Goal: Ask a question: Seek information or help from site administrators or community

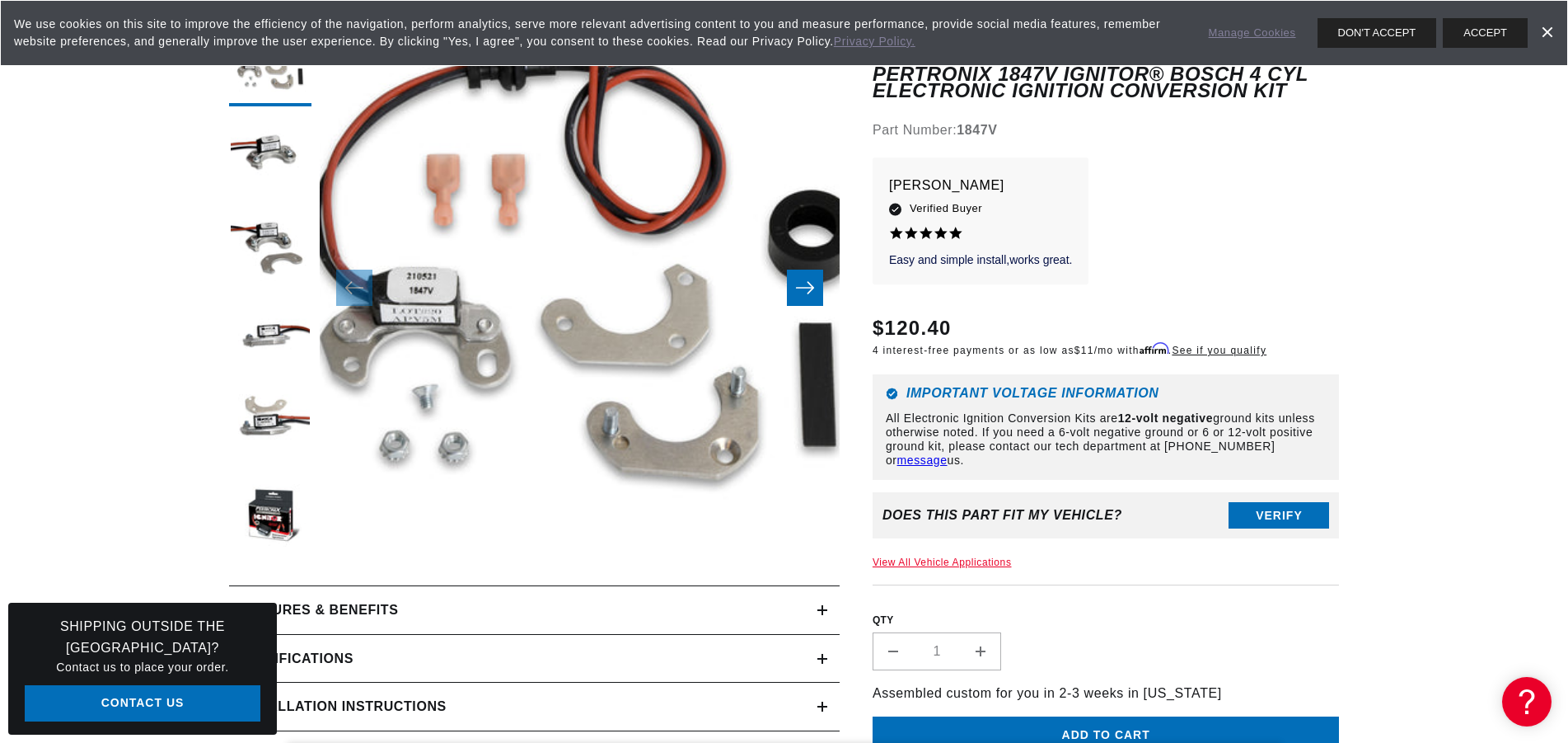
scroll to position [281, 0]
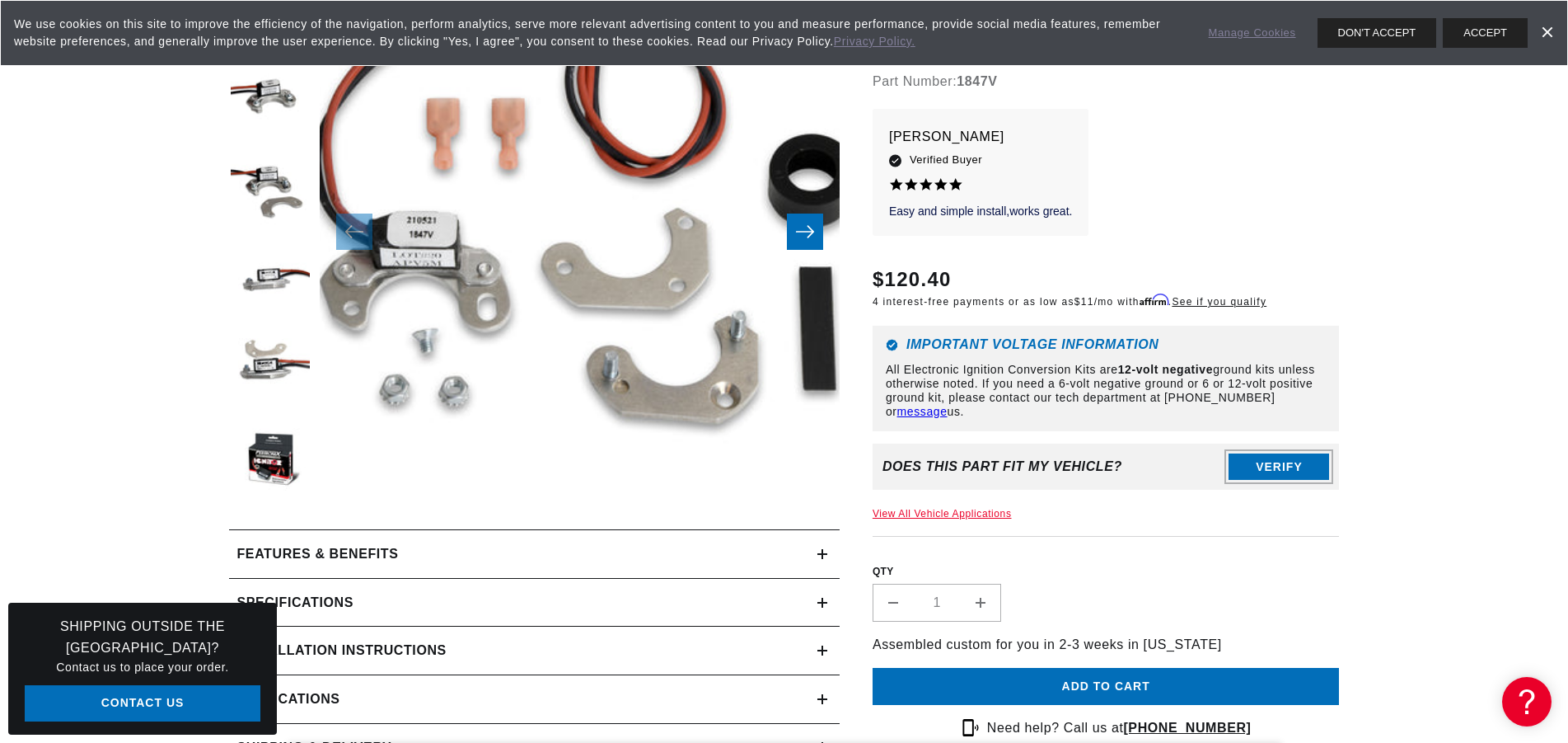
click at [1267, 465] on button "Verify" at bounding box center [1279, 468] width 101 height 26
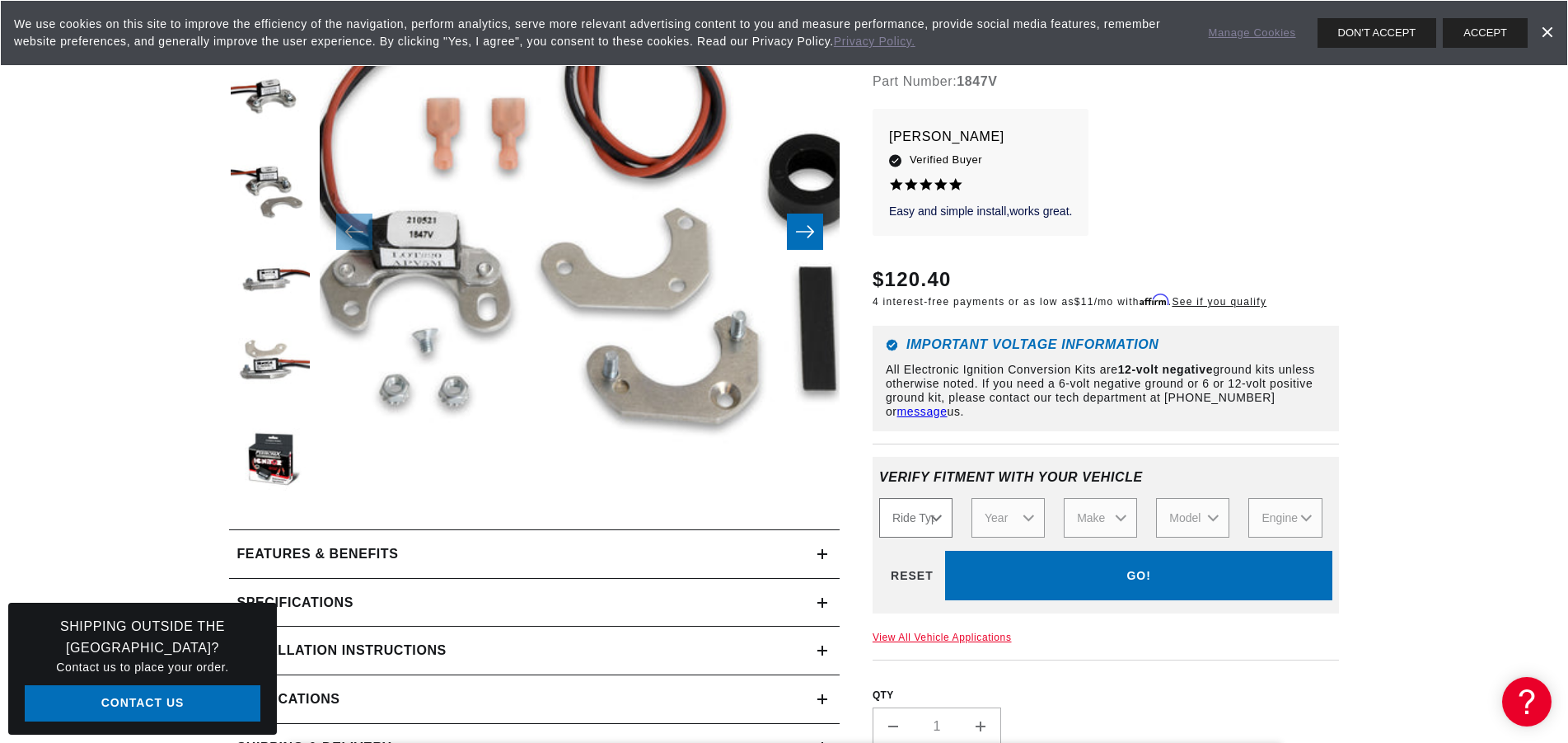
scroll to position [0, 0]
select select "Automotive"
click option "Automotive" at bounding box center [0, 0] width 0 height 0
select select "Automotive"
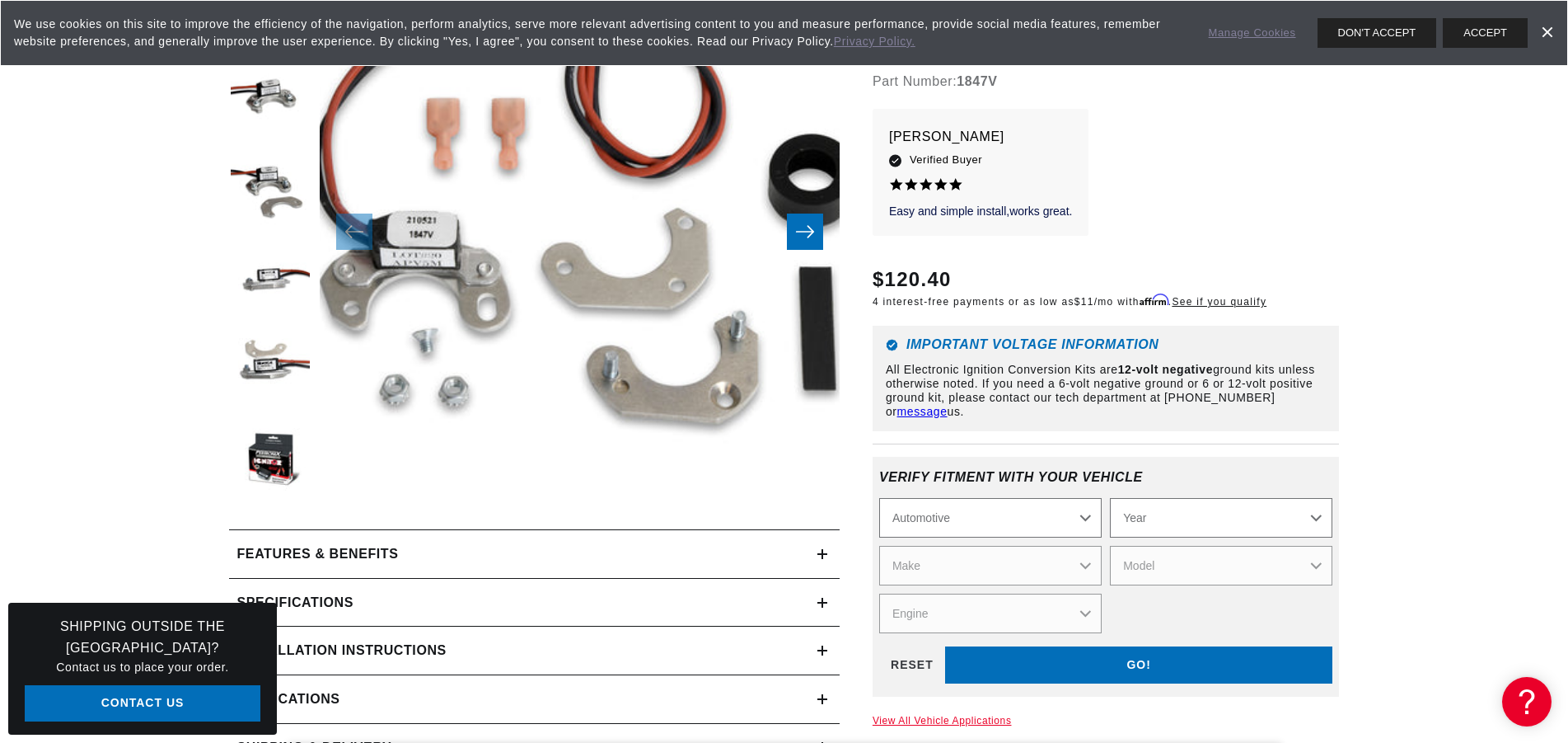
scroll to position [0, 499]
click at [880, 499] on select "Automotive Agricultural Industrial Marine Motorcycle" at bounding box center [991, 518] width 222 height 40
click at [1083, 520] on select "Automotive Agricultural Industrial Marine Motorcycle" at bounding box center [991, 518] width 222 height 40
click at [1110, 499] on select "Year 2026 2025 2024 2023 2022 2021 2020 2019 2018 2017 2016 2015 2014 2013 2012…" at bounding box center [1221, 518] width 222 height 40
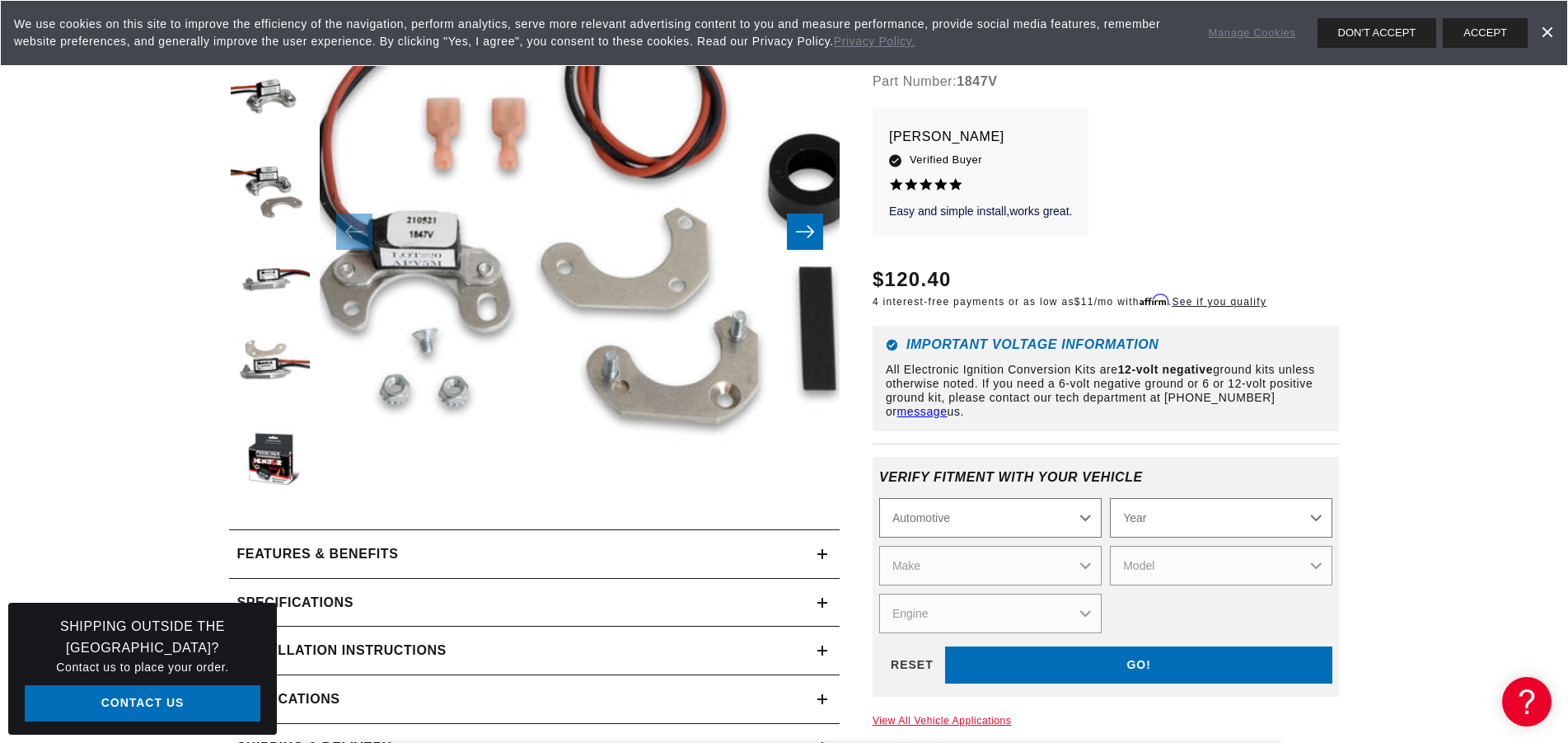
scroll to position [0, 499]
select select "1950"
click option "1950" at bounding box center [0, 0] width 0 height 0
click at [880, 546] on select "Make Aston Martin Austin Cadillac Chevrolet Chrysler Citroen Crosley DeSoto For…" at bounding box center [991, 566] width 222 height 40
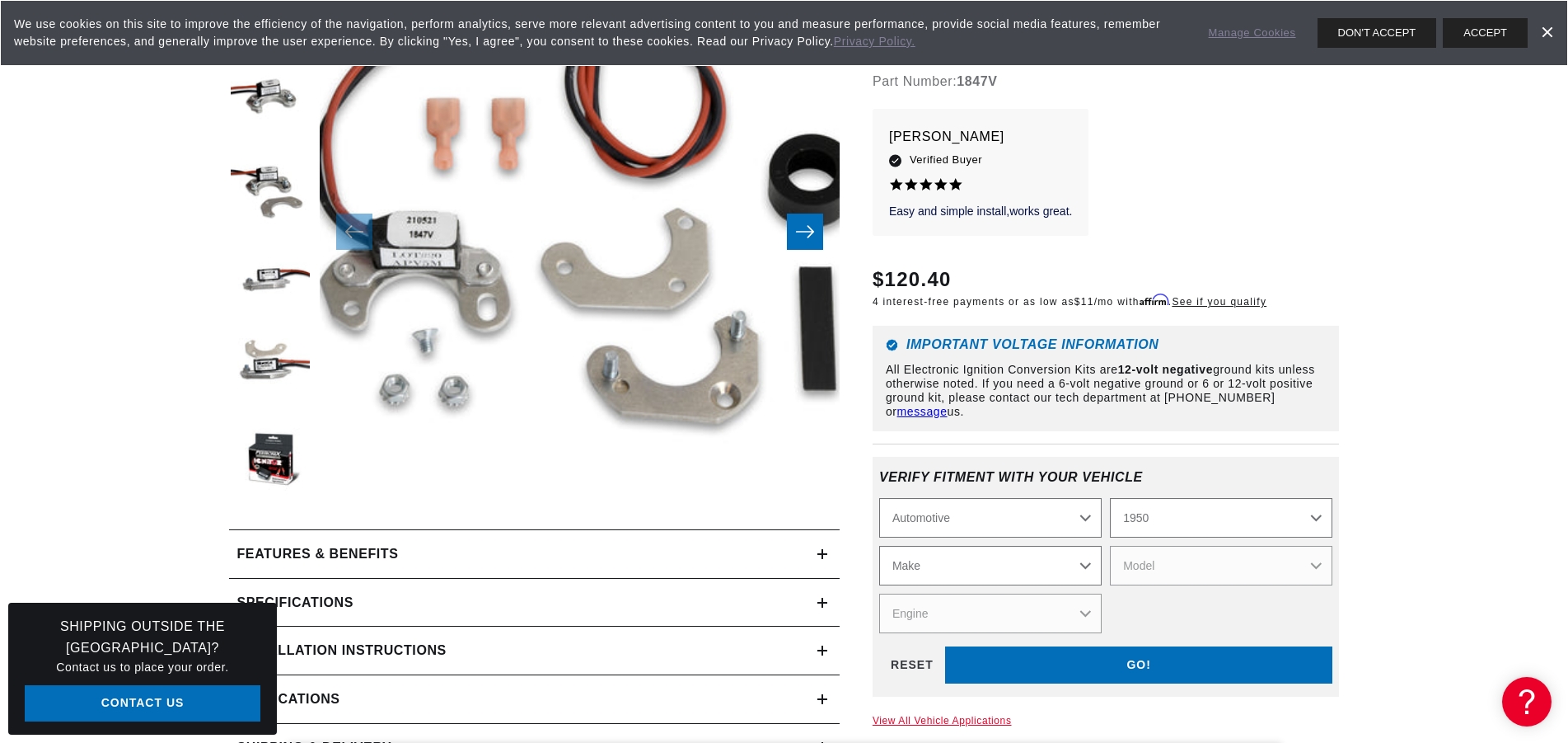
click at [1036, 568] on select "Make Aston Martin Austin Cadillac Chevrolet Chrysler Citroen Crosley DeSoto For…" at bounding box center [991, 566] width 222 height 40
click at [880, 546] on select "Make Aston Martin Austin Cadillac Chevrolet Chrysler Citroen Crosley DeSoto For…" at bounding box center [991, 566] width 222 height 40
click at [1110, 499] on select "2026 2025 2024 2023 2022 2021 2020 2019 2018 2017 2016 2015 2014 2013 2012 2011…" at bounding box center [1221, 518] width 222 height 40
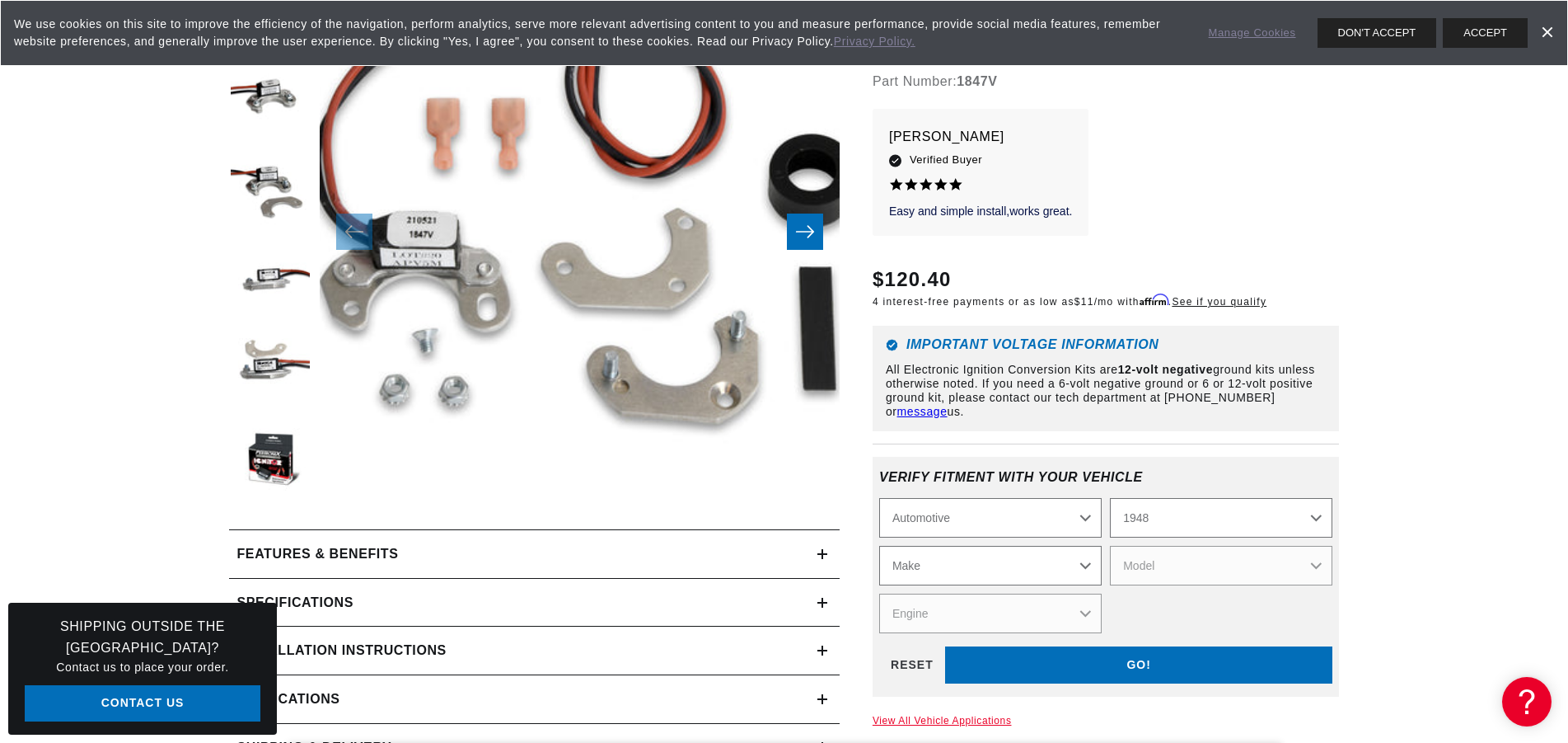
click option "1948" at bounding box center [0, 0] width 0 height 0
click at [880, 546] on select "Make Austin Chevrolet Chrysler Citroen Crosley Ford Healey Hillman HRG Hudson J…" at bounding box center [991, 566] width 222 height 40
click at [1110, 499] on select "2026 2025 2024 2023 2022 2021 2020 2019 2018 2017 2016 2015 2014 2013 2012 2011…" at bounding box center [1221, 518] width 222 height 40
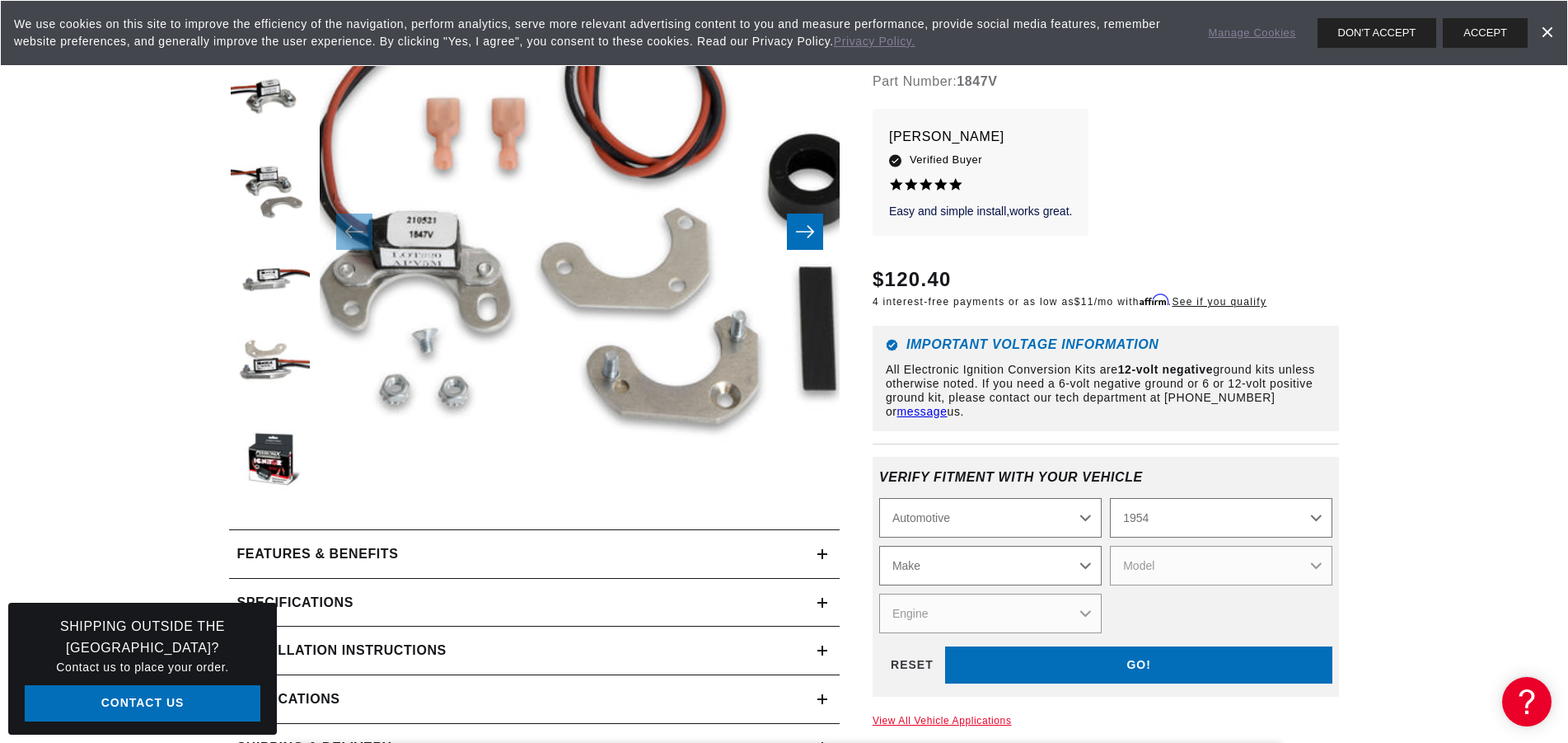
click option "1954" at bounding box center [0, 0] width 0 height 0
select select "1954"
click at [880, 546] on select "Make Aston Martin Buick Cadillac Chevrolet Chrysler Dodge Ford GMC Healey Hillm…" at bounding box center [991, 566] width 222 height 40
select select "Dodge"
click option "Dodge" at bounding box center [0, 0] width 0 height 0
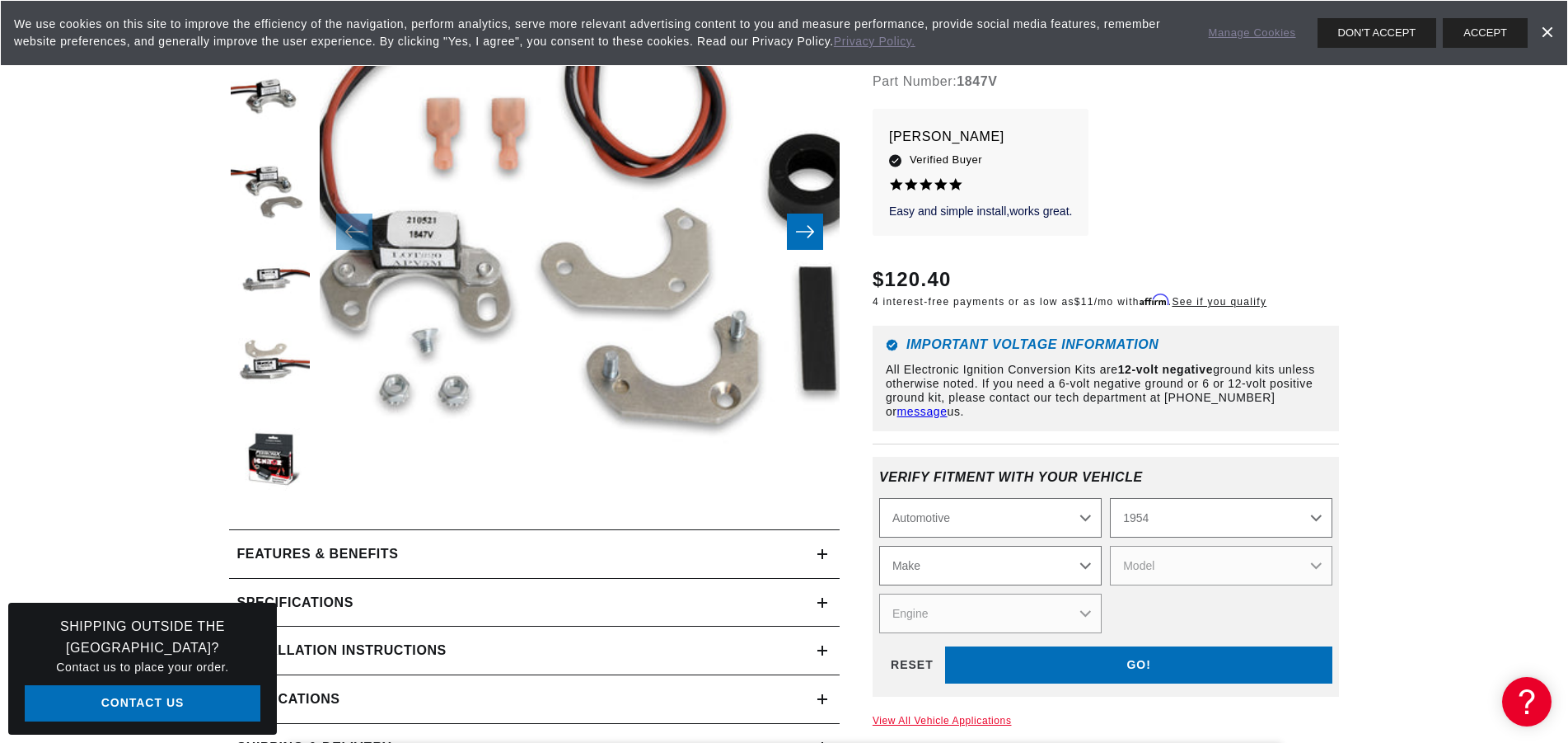
select select "Dodge"
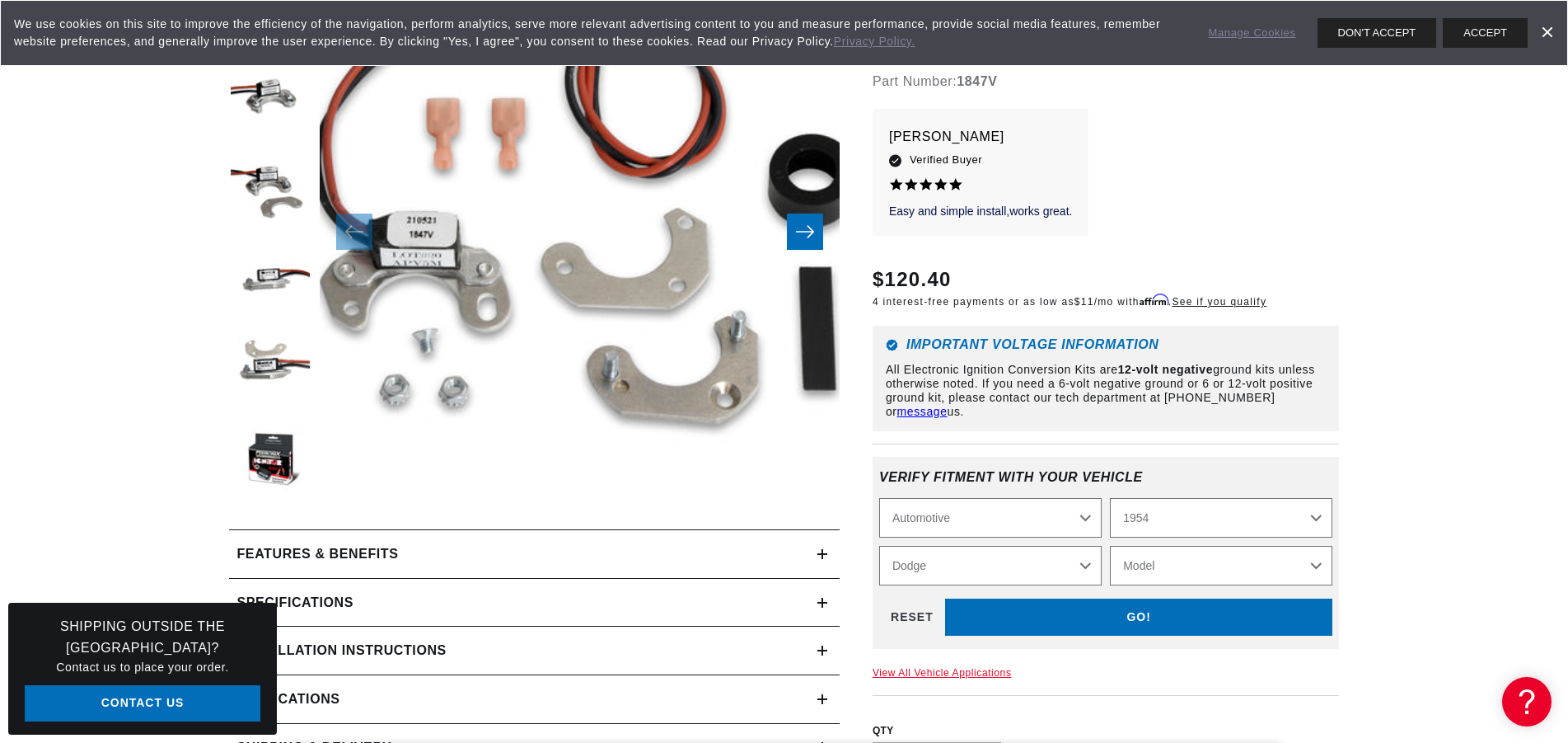
click at [1110, 546] on select "Model Coronet Custom Meadowbrook Truck" at bounding box center [1221, 566] width 222 height 40
select select "Truck"
click option "Truck" at bounding box center [0, 0] width 0 height 0
select select "Model"
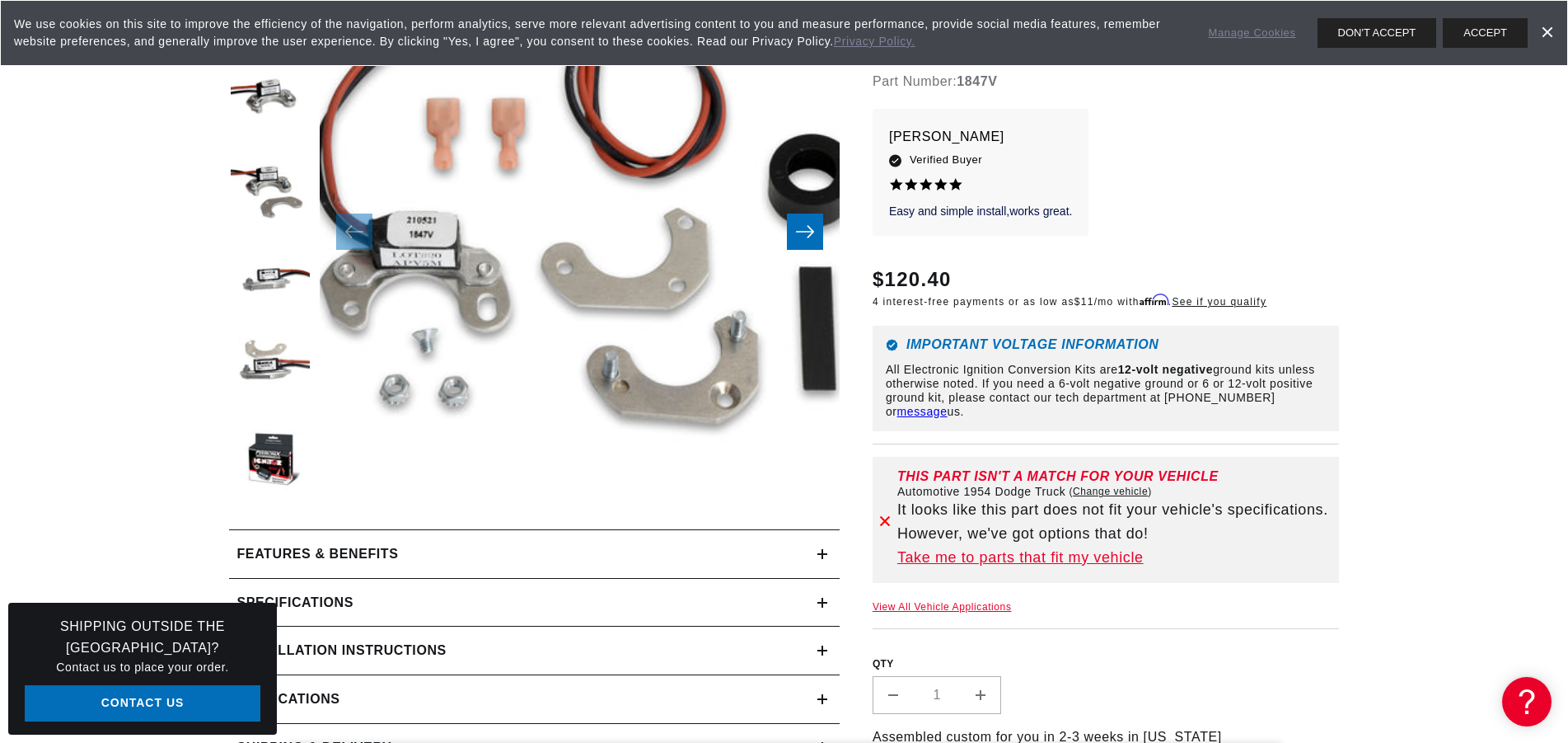
click at [1010, 560] on link "Take me to parts that fit my vehicle" at bounding box center [1115, 557] width 436 height 24
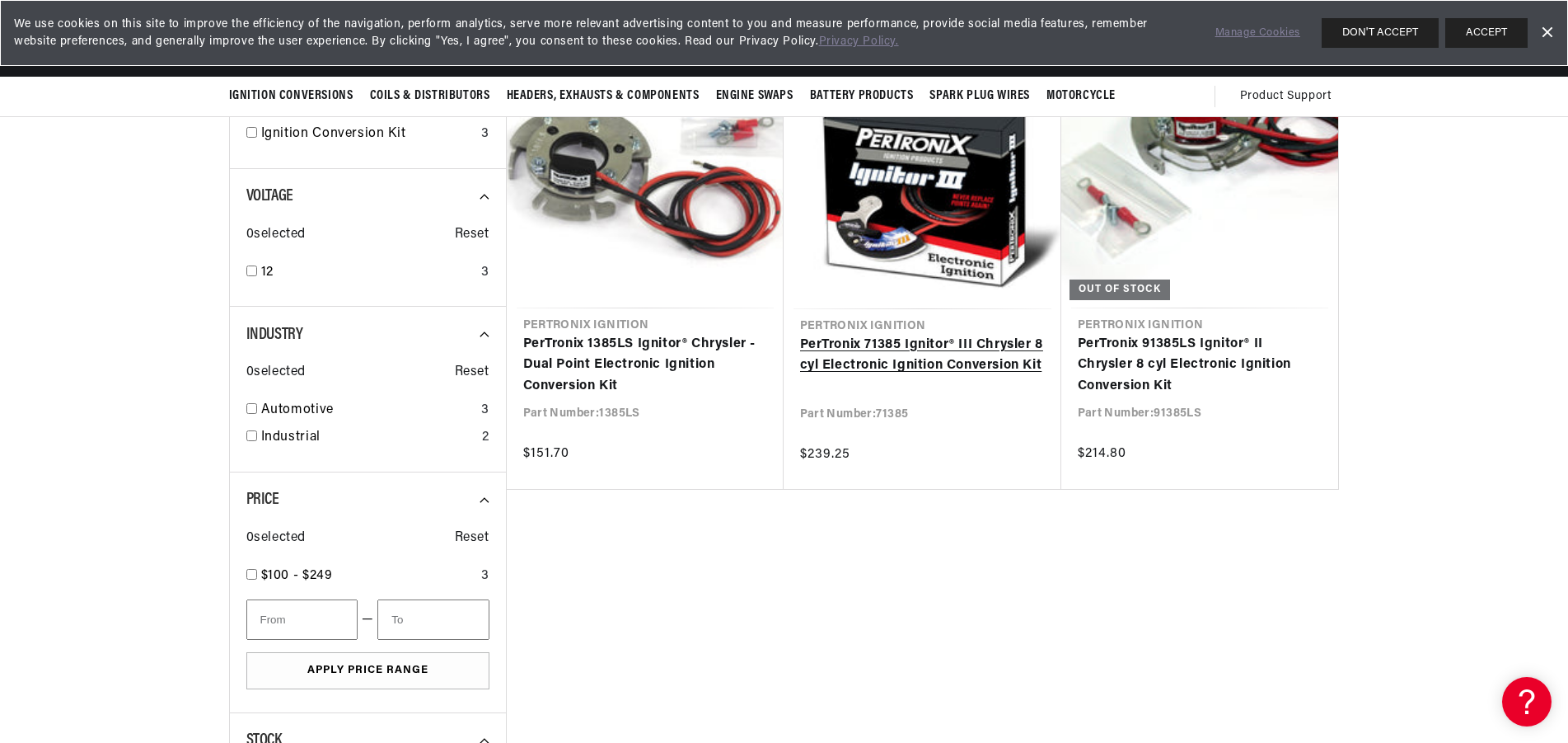
scroll to position [169, 0]
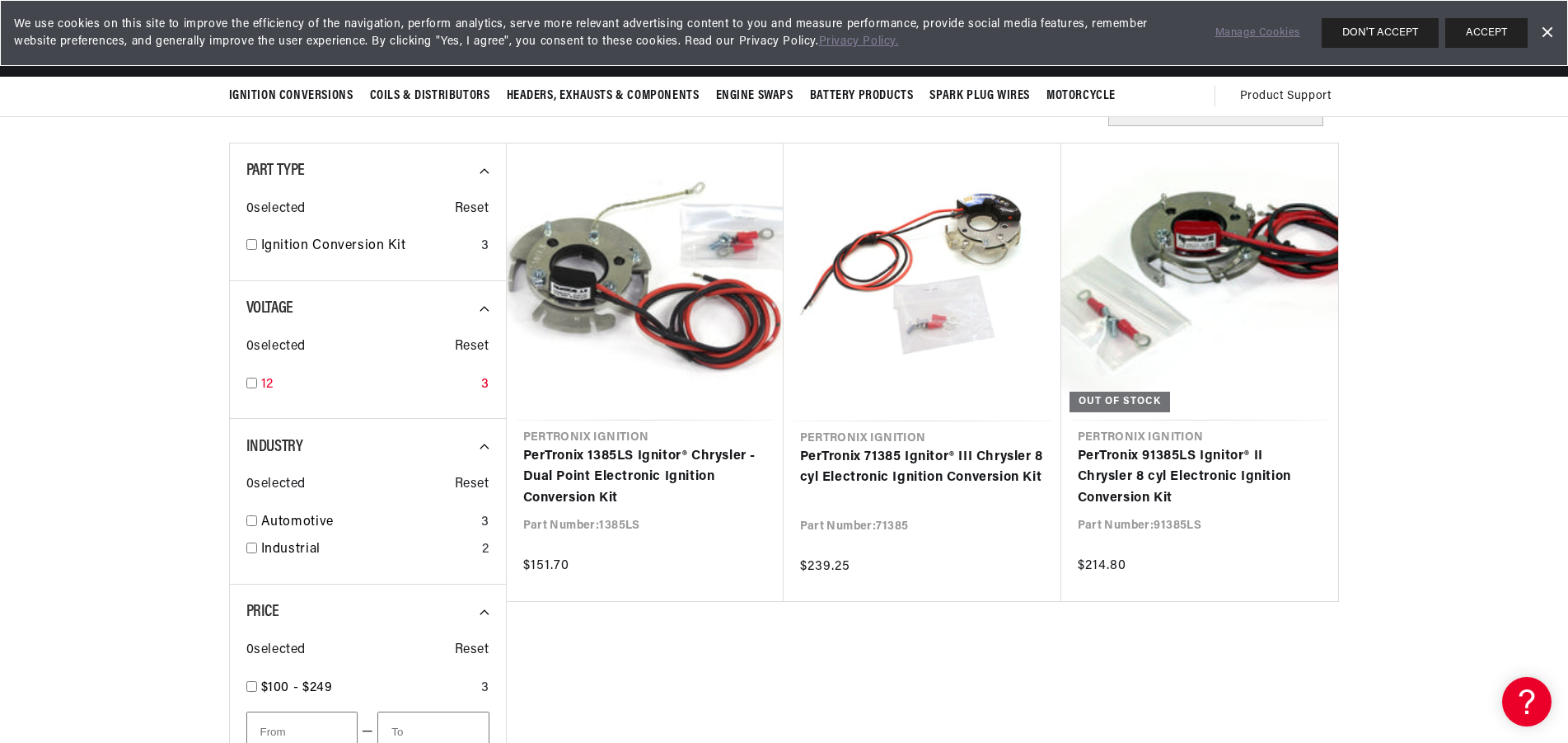
click at [246, 382] on input "checkbox" at bounding box center [251, 383] width 11 height 11
checkbox input "true"
click at [257, 245] on input "checkbox" at bounding box center [251, 244] width 11 height 11
checkbox input "true"
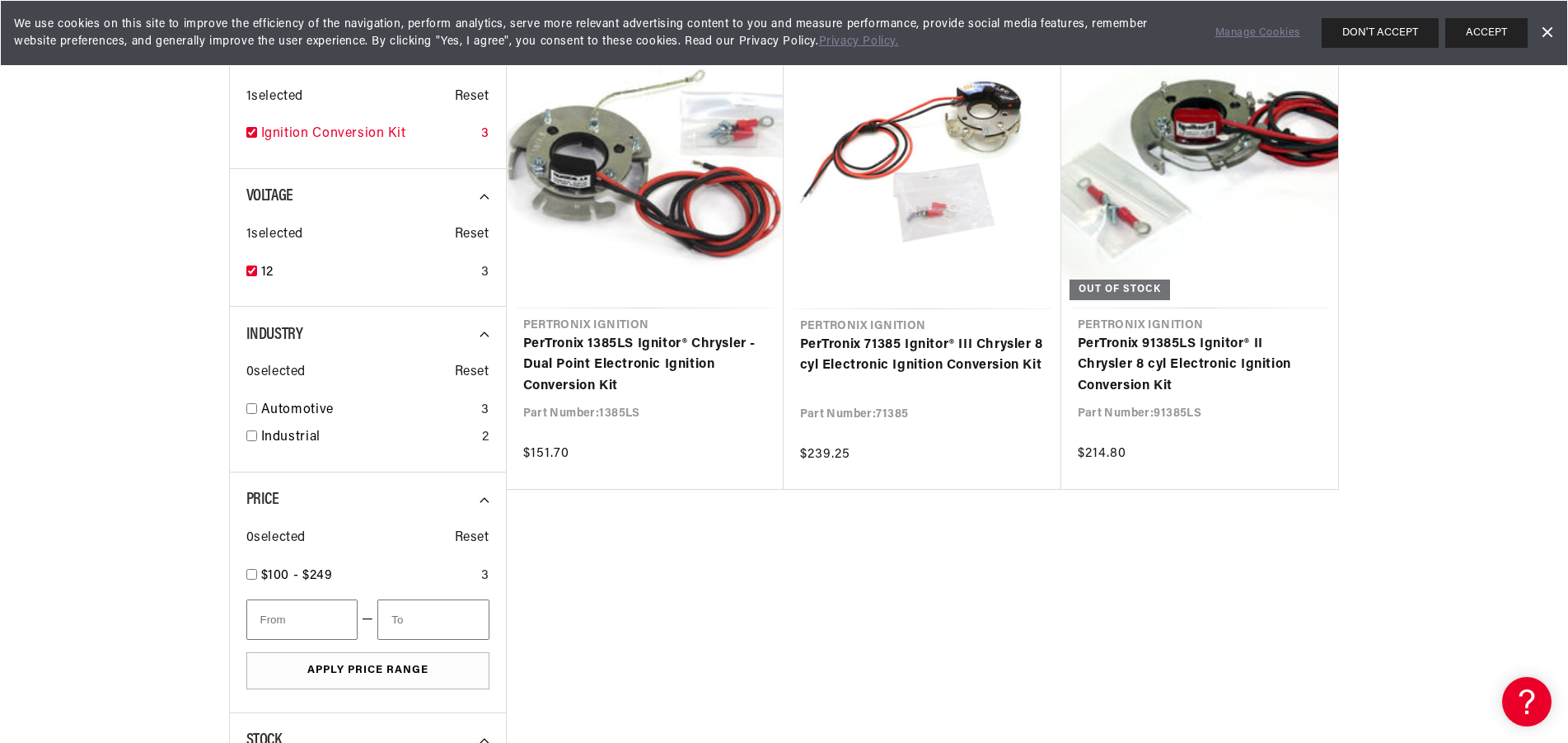
scroll to position [336, 0]
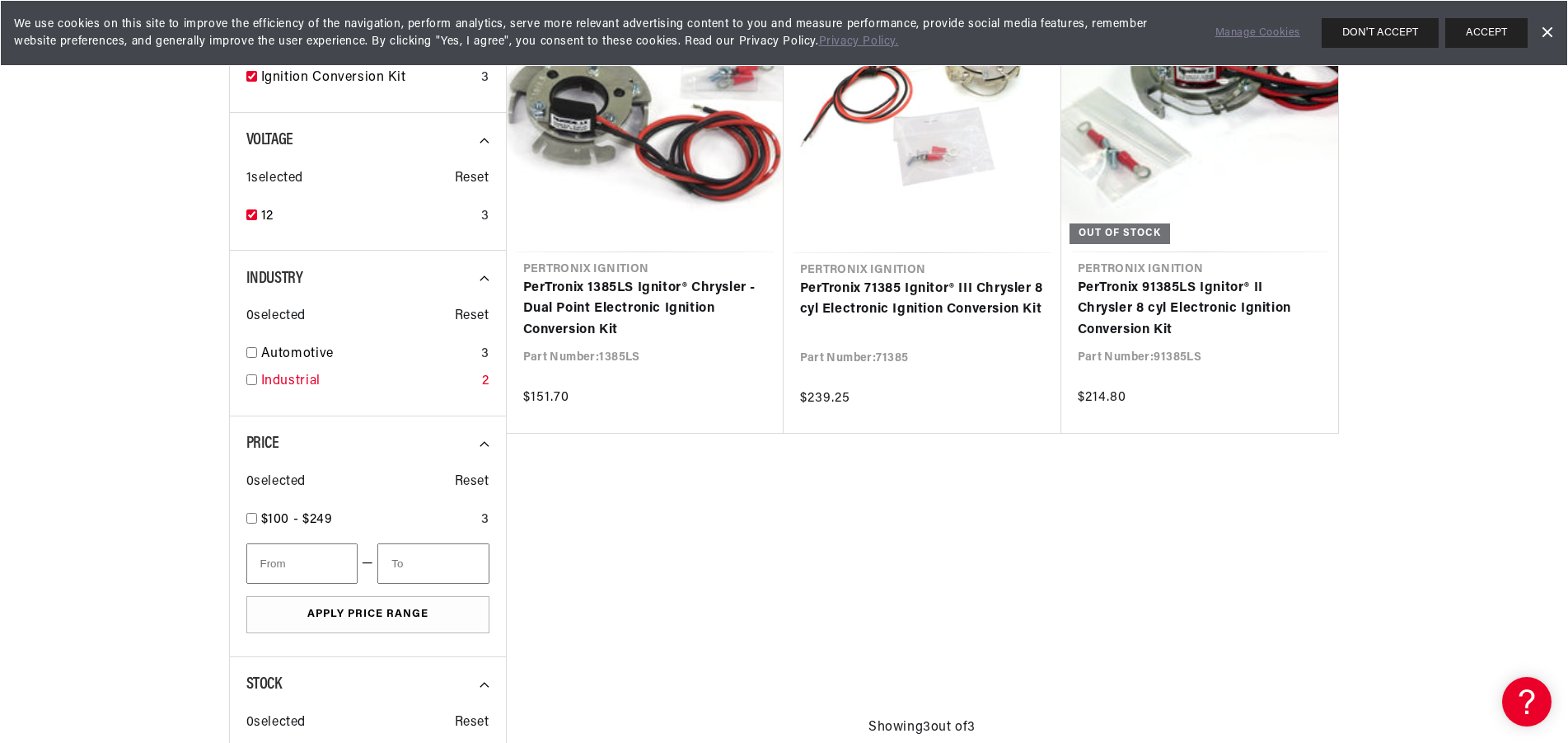
click at [250, 378] on input "checkbox" at bounding box center [251, 379] width 11 height 11
checkbox input "true"
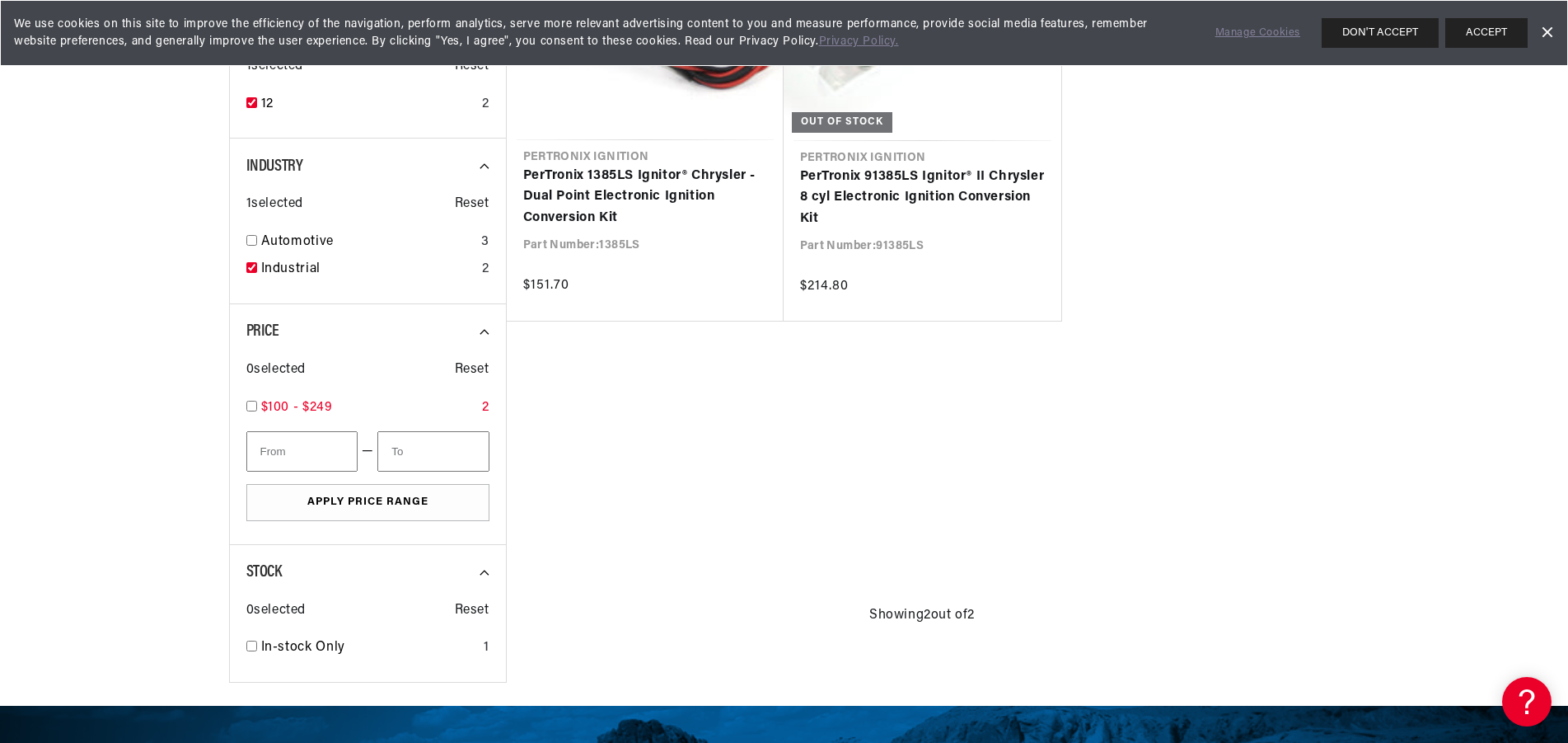
click at [255, 406] on input "checkbox" at bounding box center [251, 406] width 11 height 11
checkbox input "true"
type input "100"
type input "250"
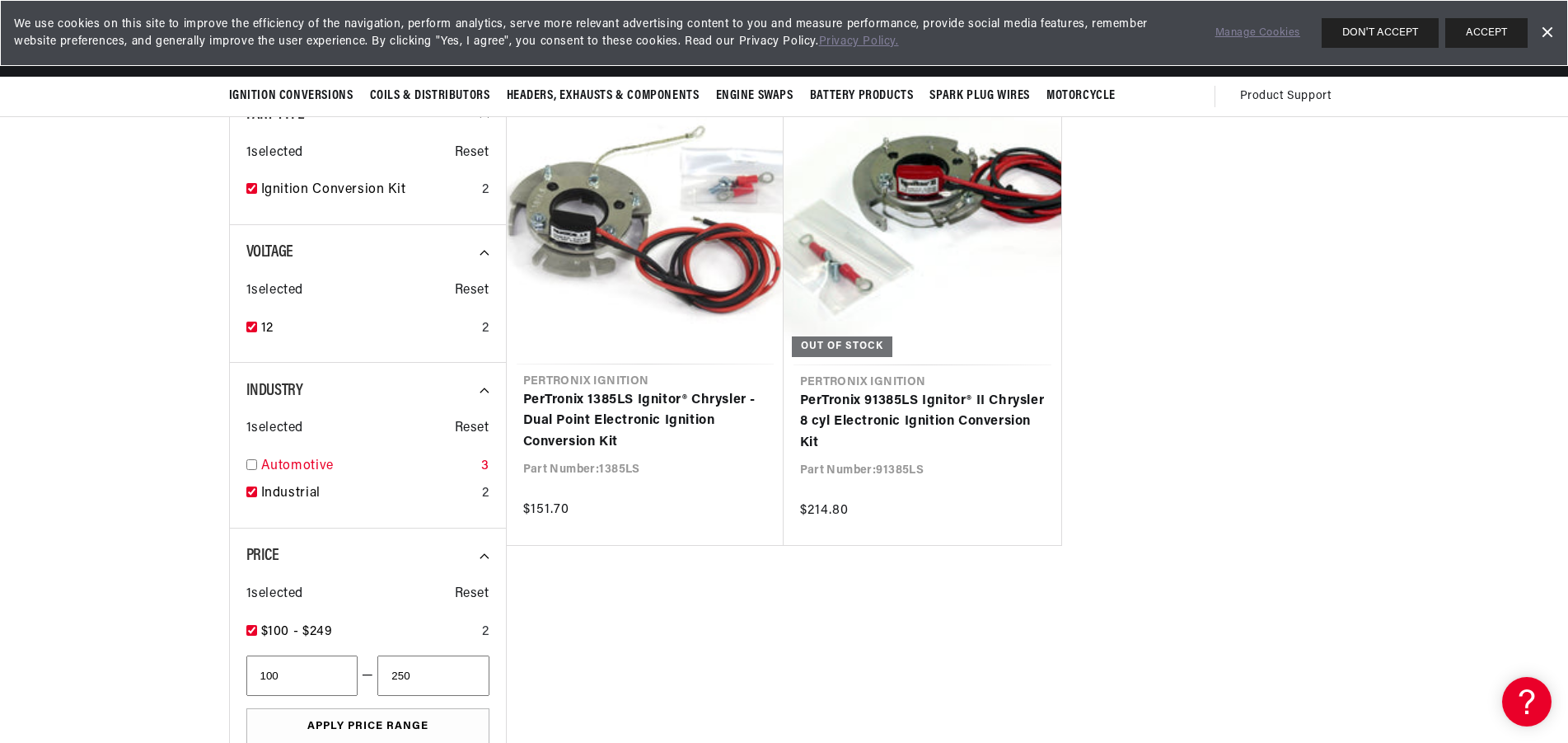
click at [256, 462] on input "checkbox" at bounding box center [251, 464] width 11 height 11
checkbox input "true"
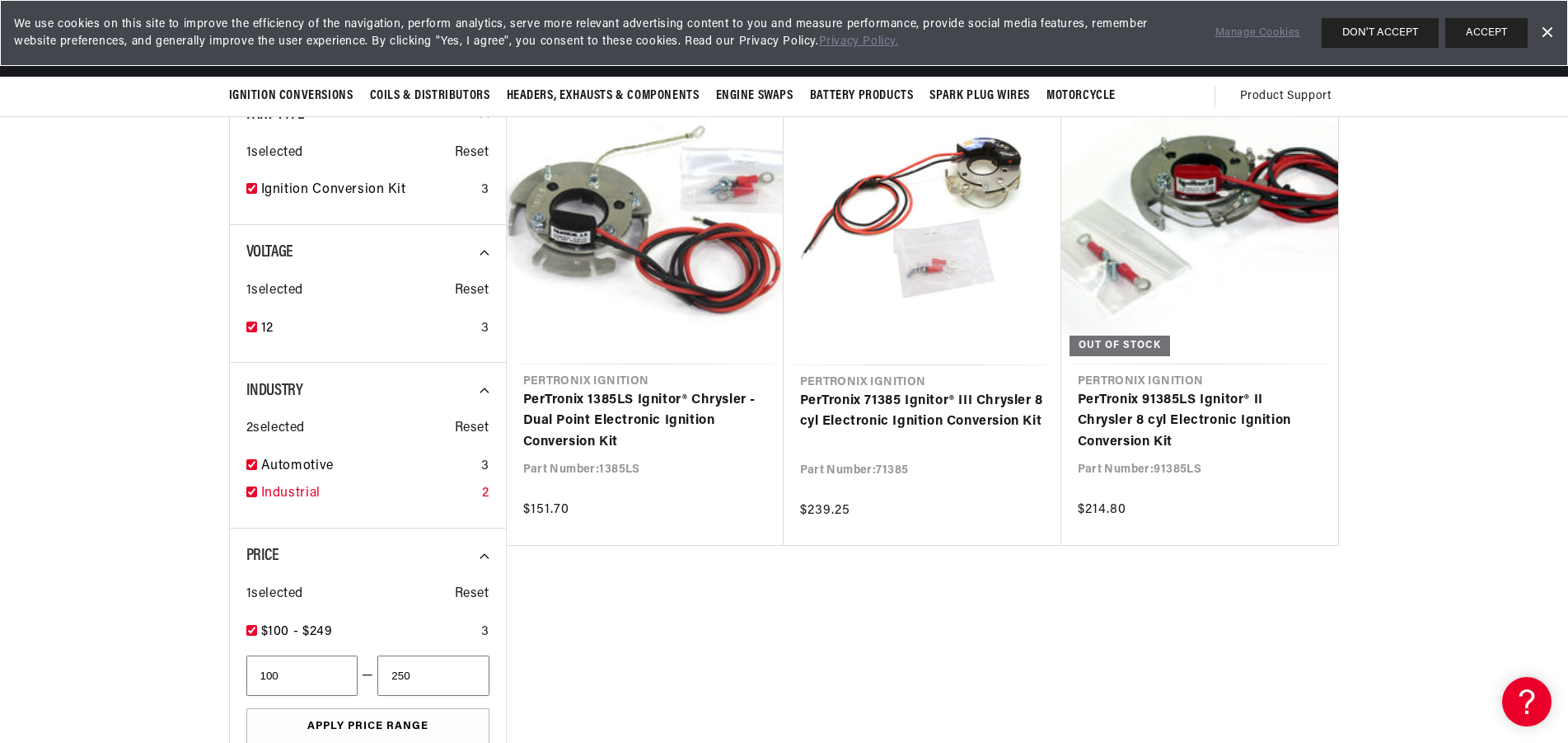
click at [259, 486] on div "Industrial 2" at bounding box center [368, 497] width 244 height 28
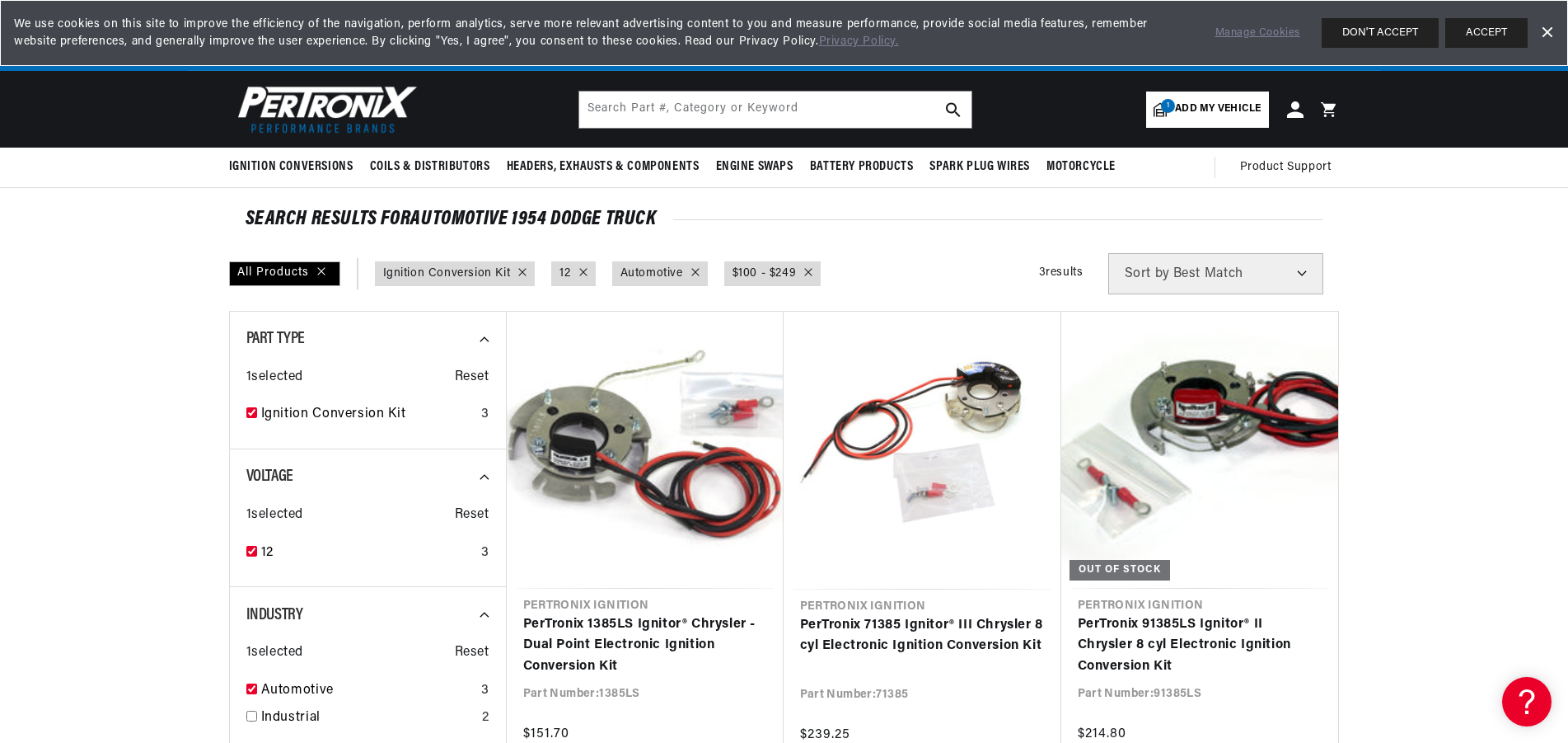
drag, startPoint x: 127, startPoint y: 234, endPoint x: 116, endPoint y: 236, distance: 11.2
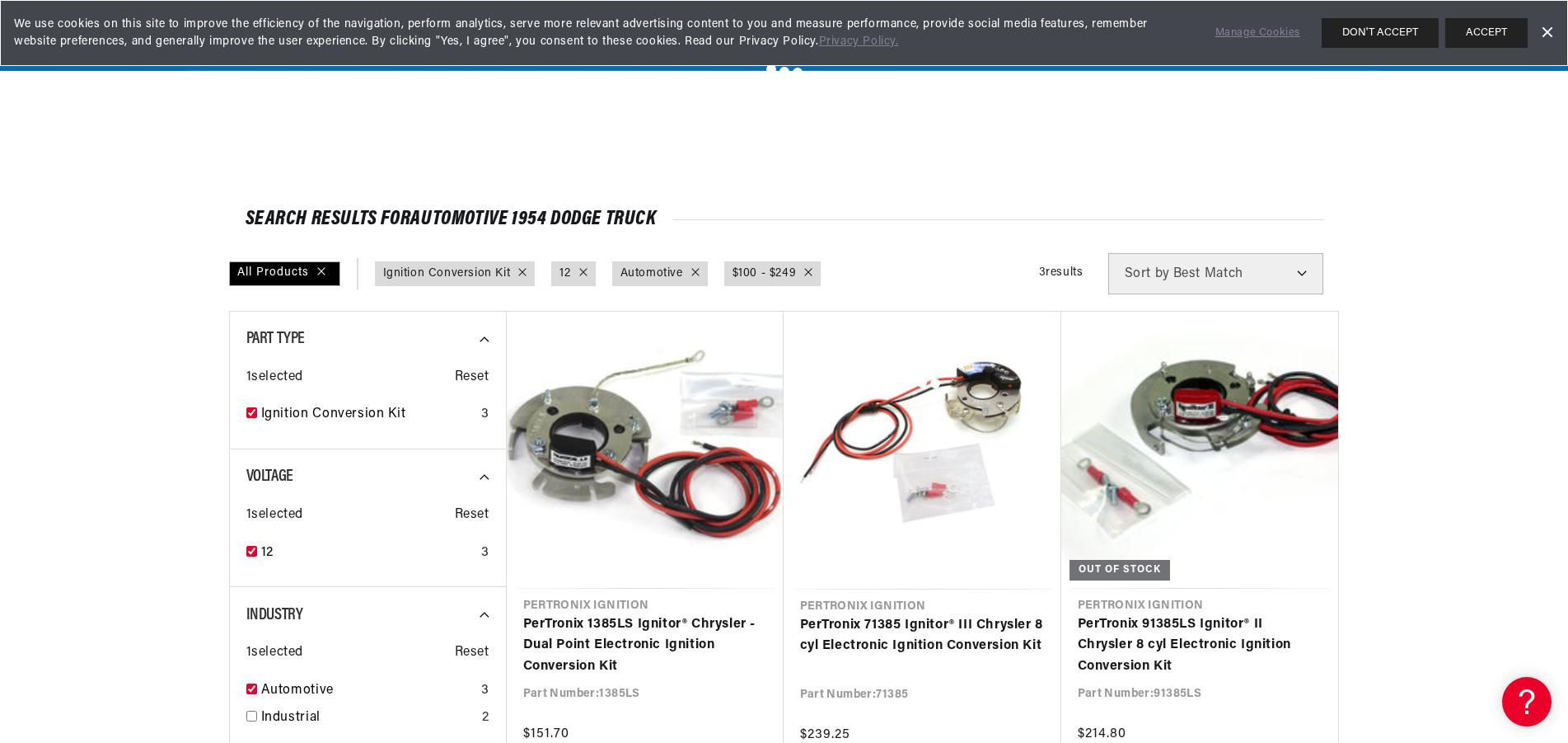
scroll to position [224, 0]
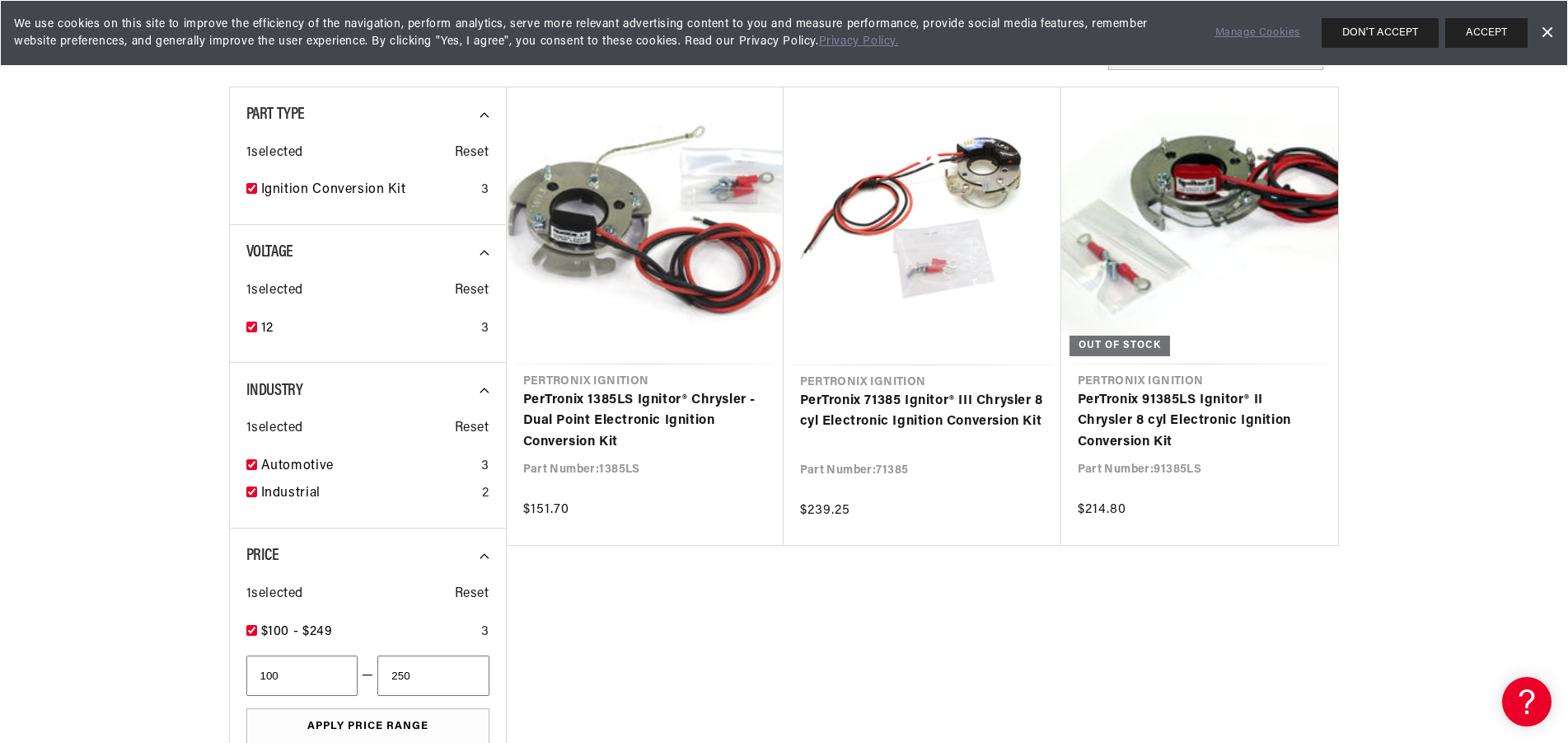
checkbox input "true"
checkbox input "false"
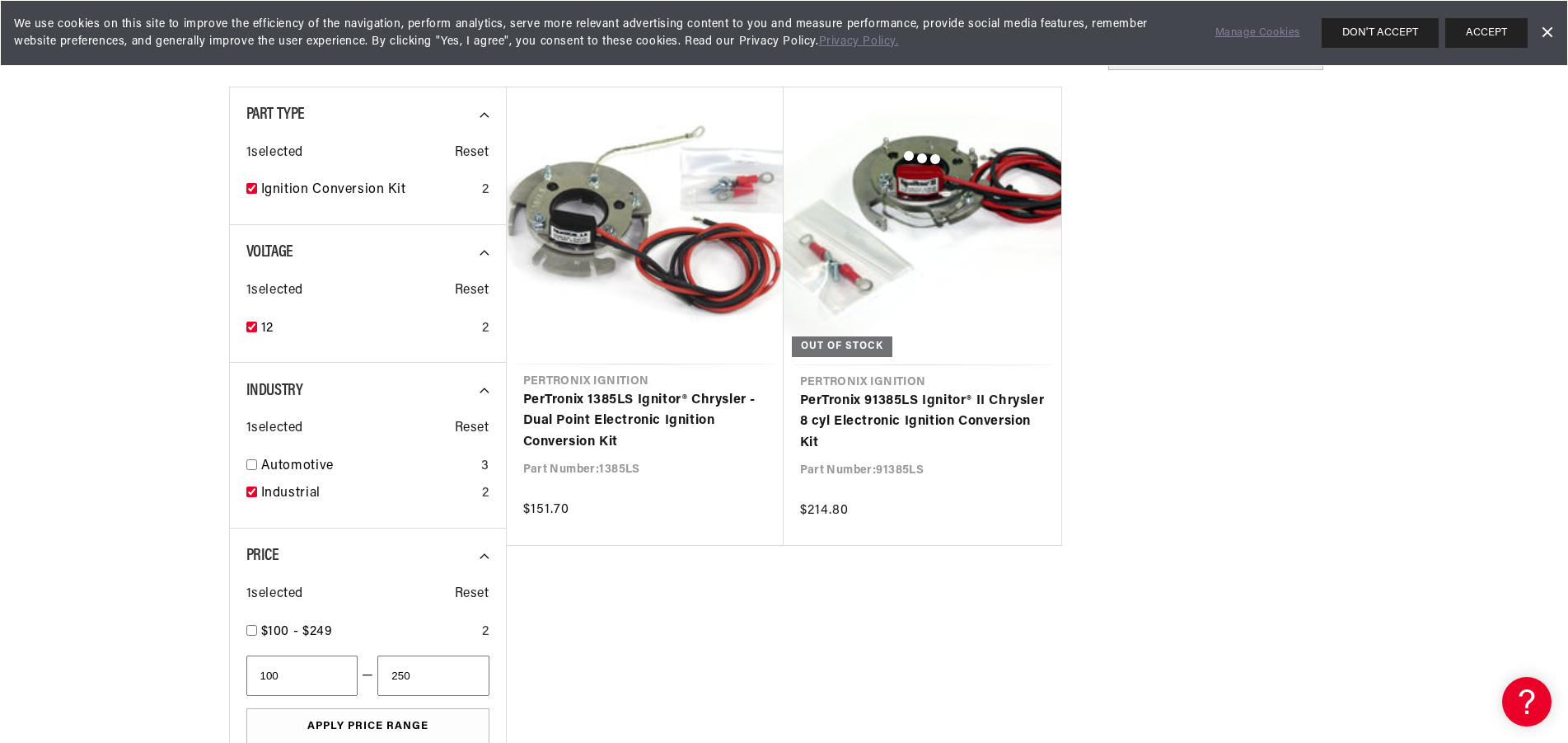
checkbox input "false"
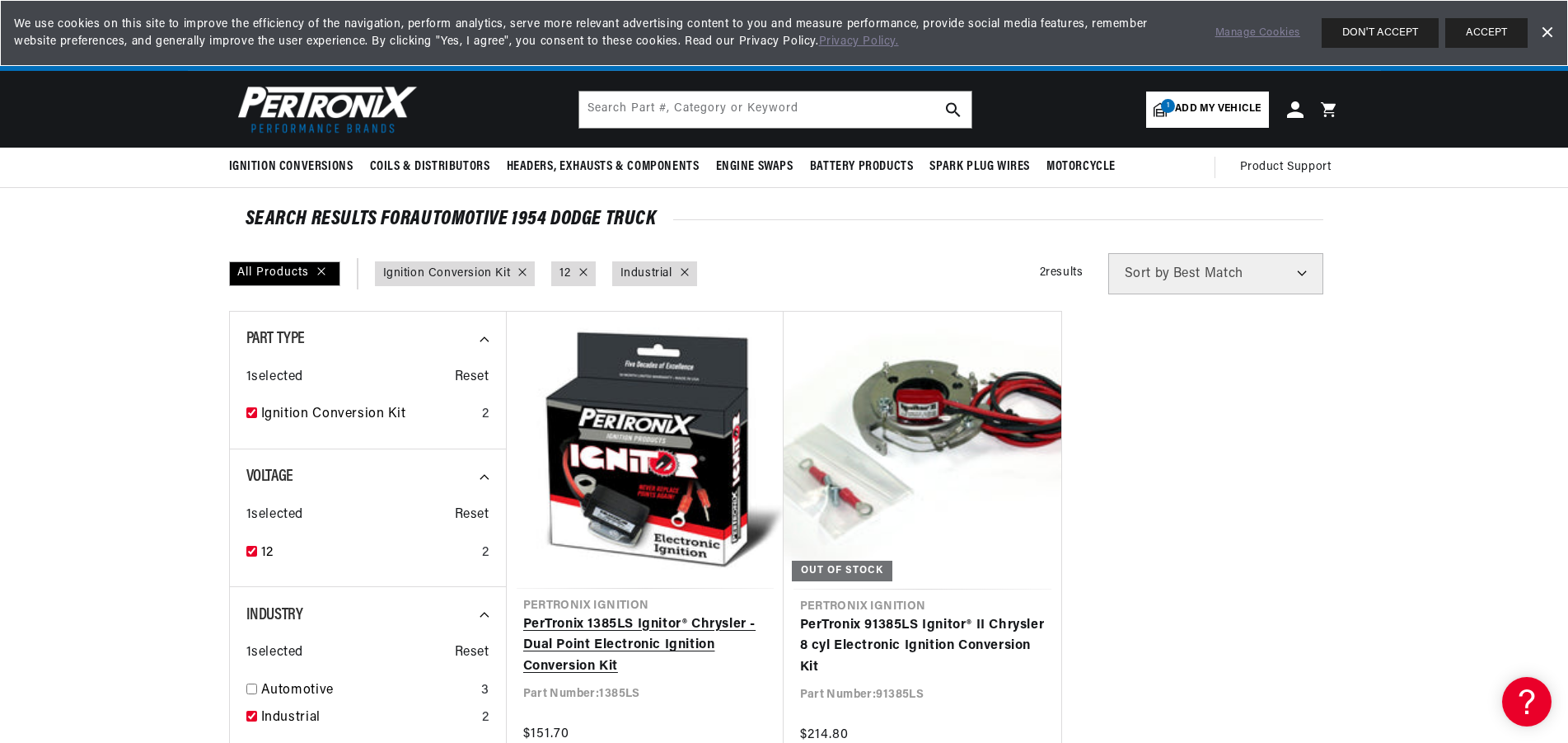
scroll to position [0, 499]
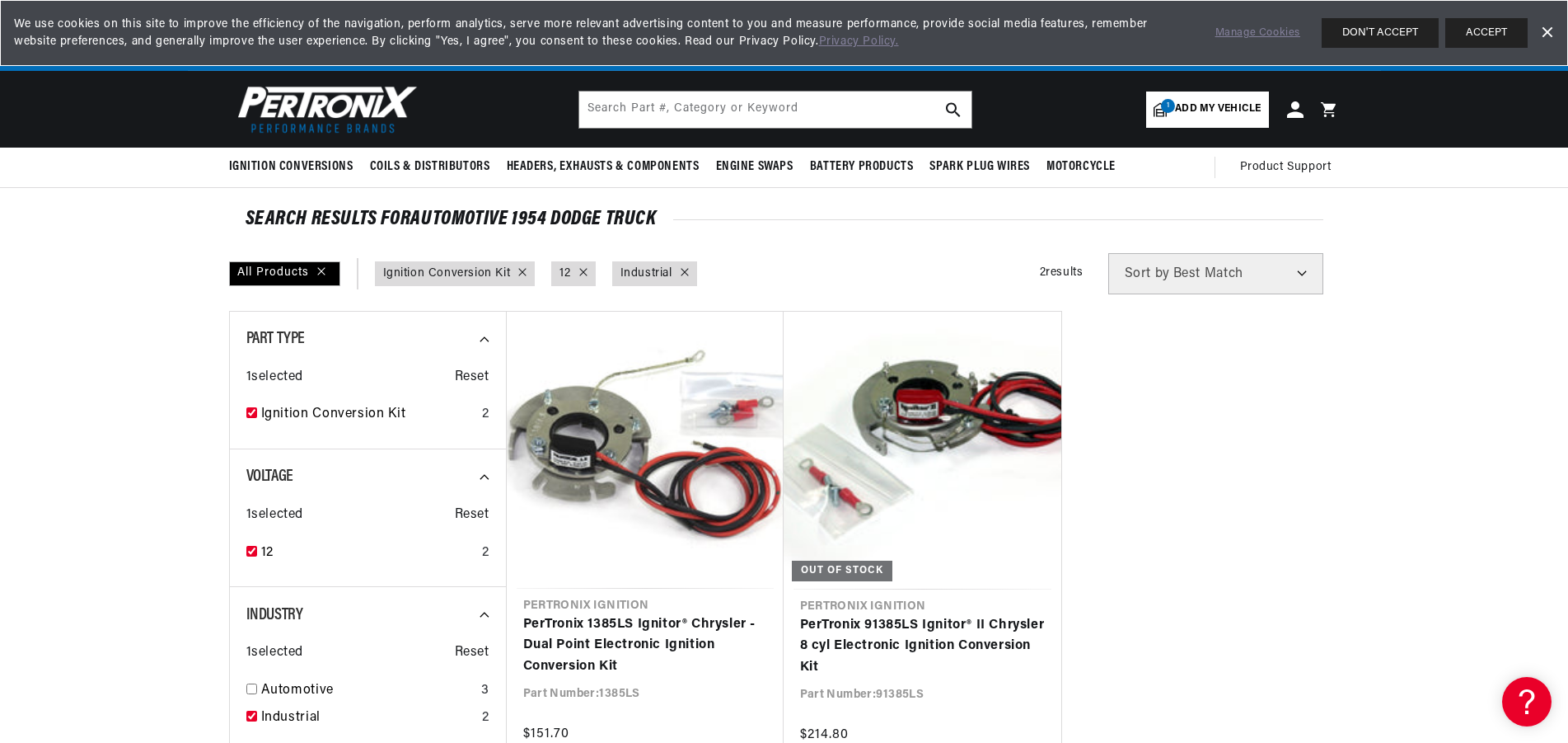
click at [453, 274] on link "Part Type : Ignition Conversion Kit" at bounding box center [446, 274] width 128 height 19
checkbox input "true"
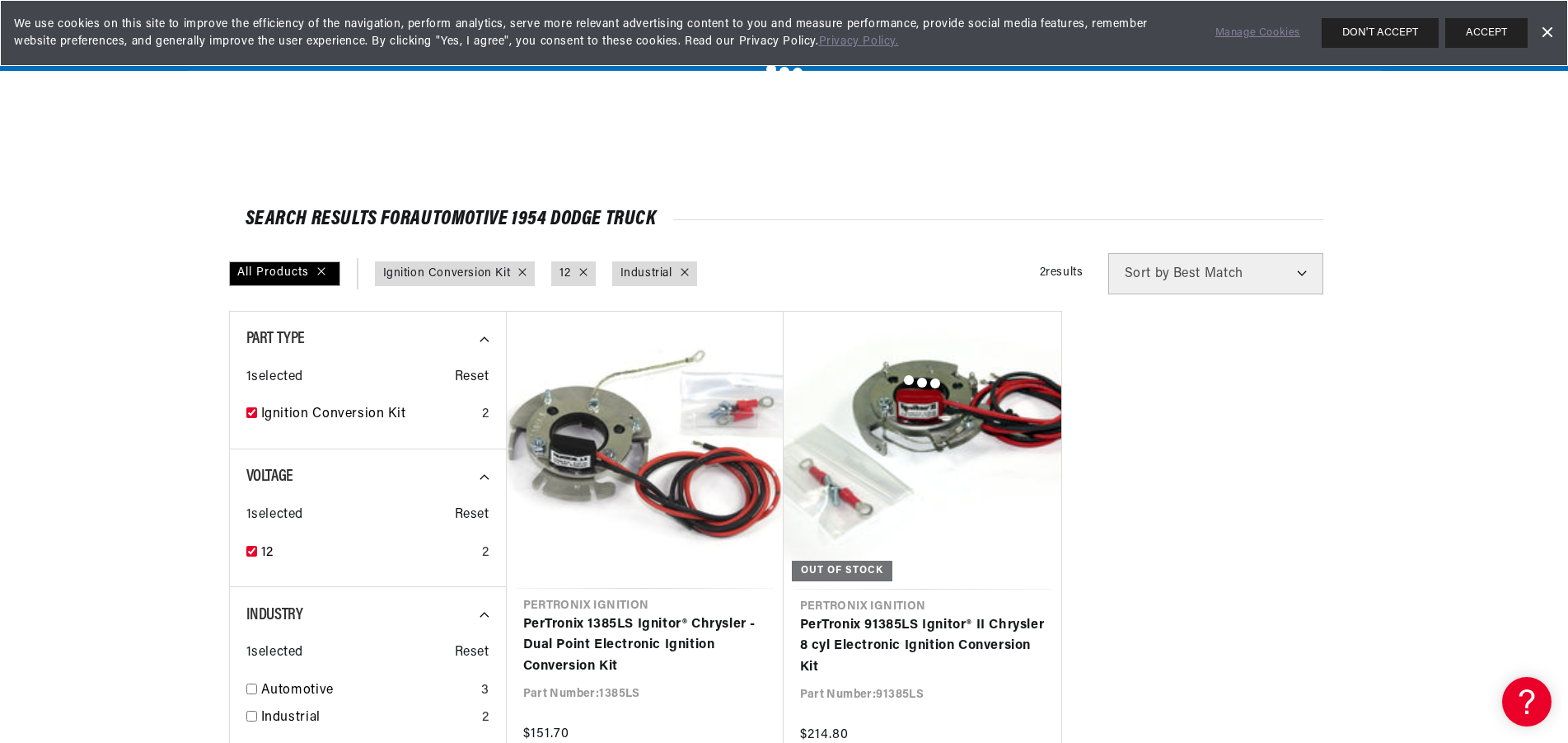
checkbox input "false"
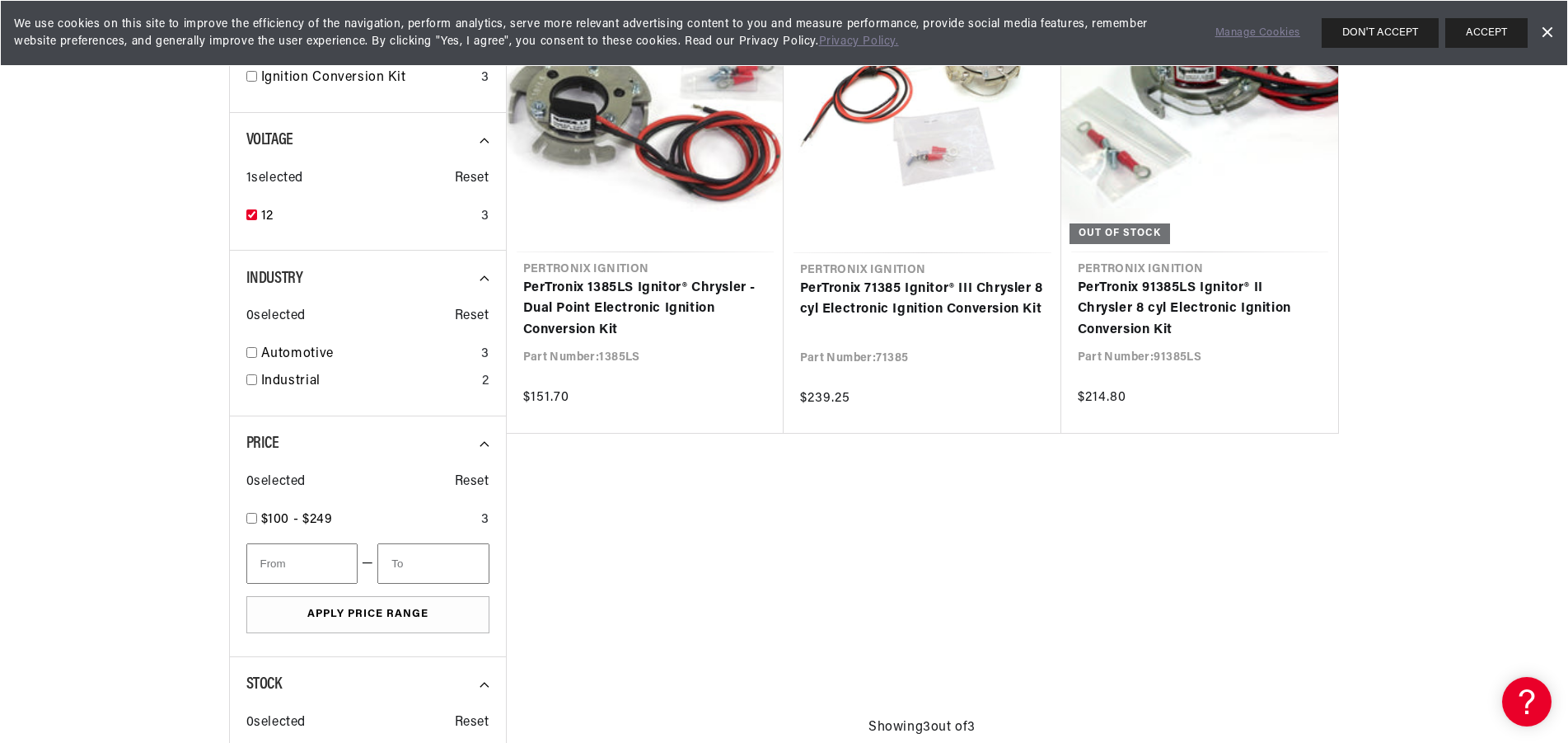
checkbox input "false"
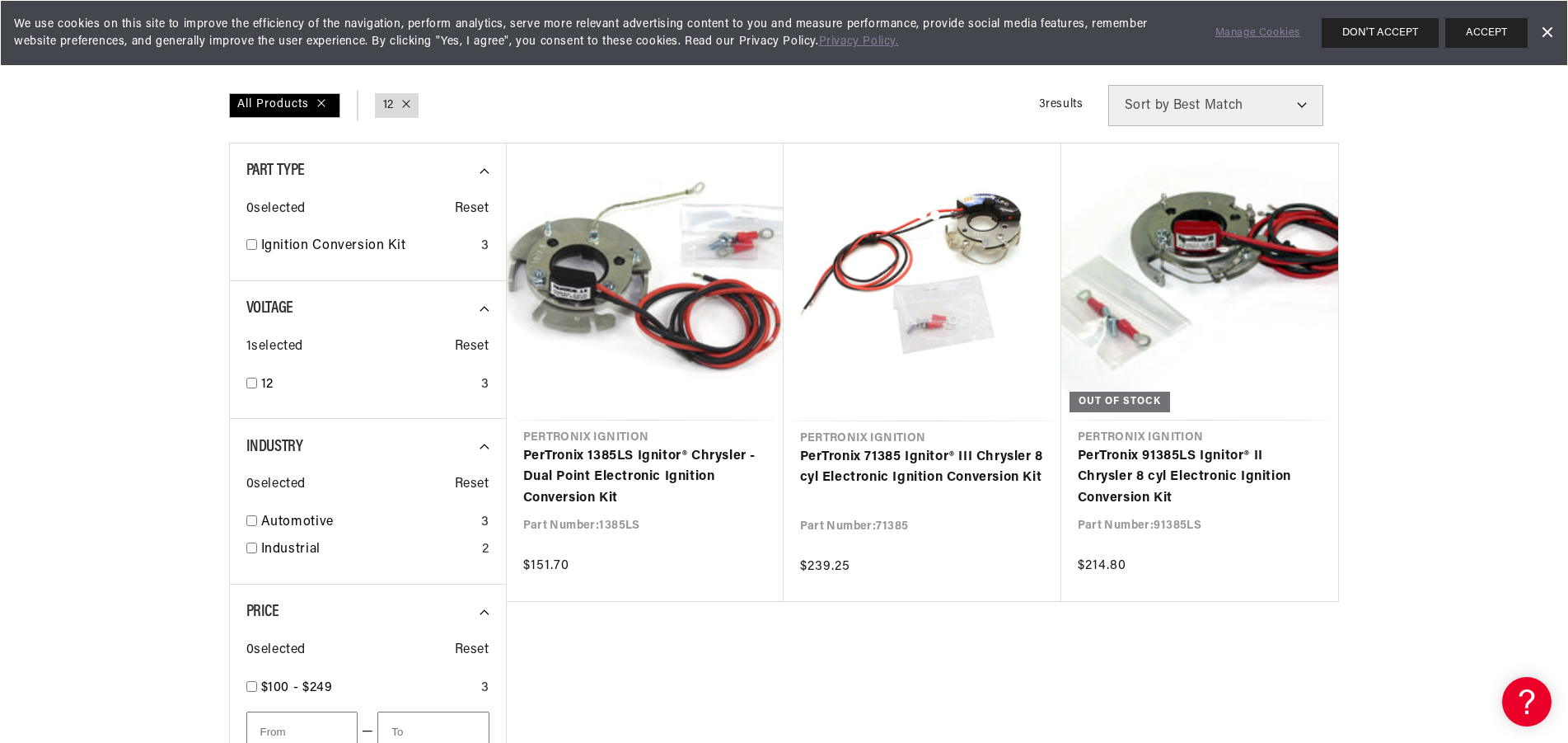
checkbox input "false"
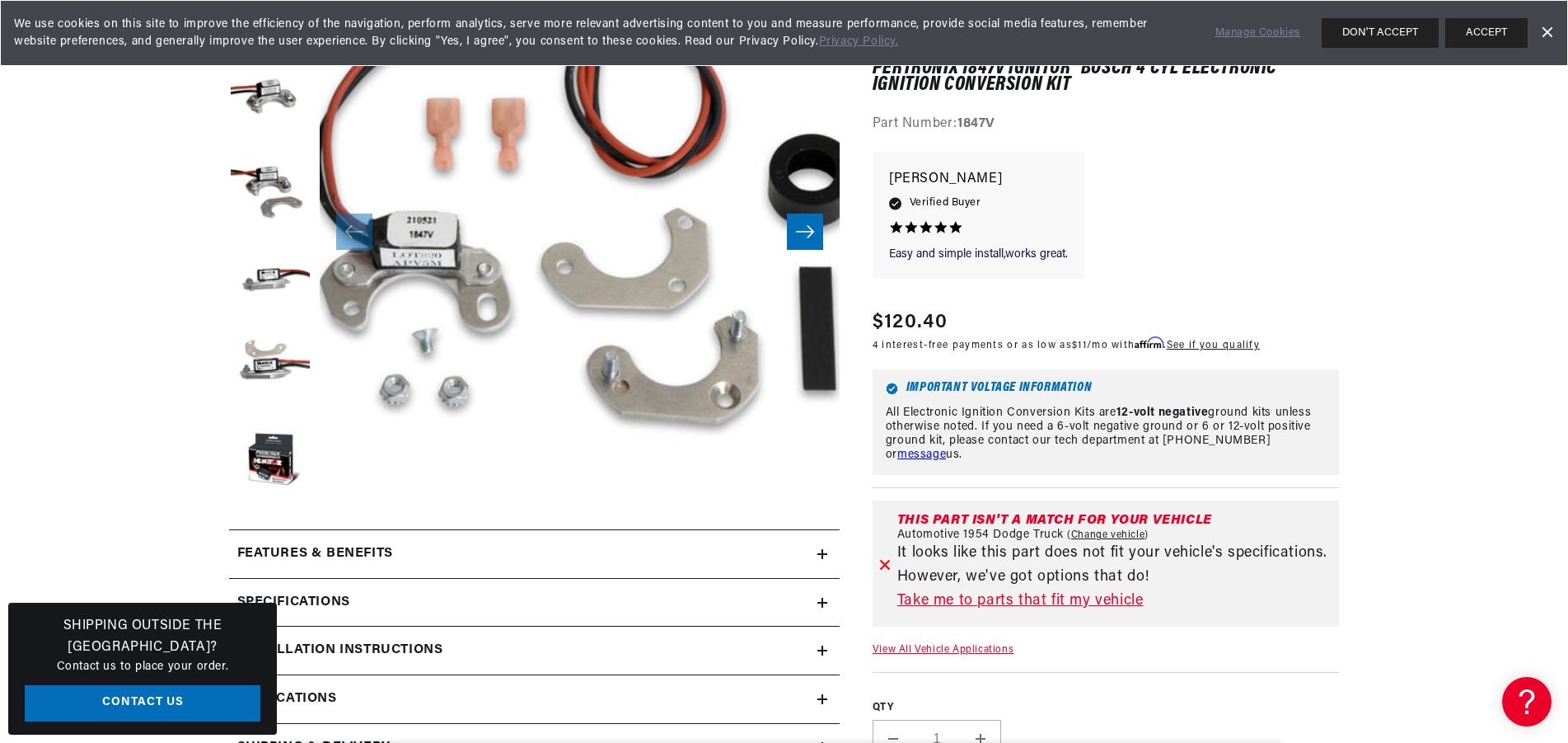
click at [1227, 213] on div "Easy and simple install,works great. Easy and simple install,works great. [PERS…" at bounding box center [1107, 223] width 468 height 144
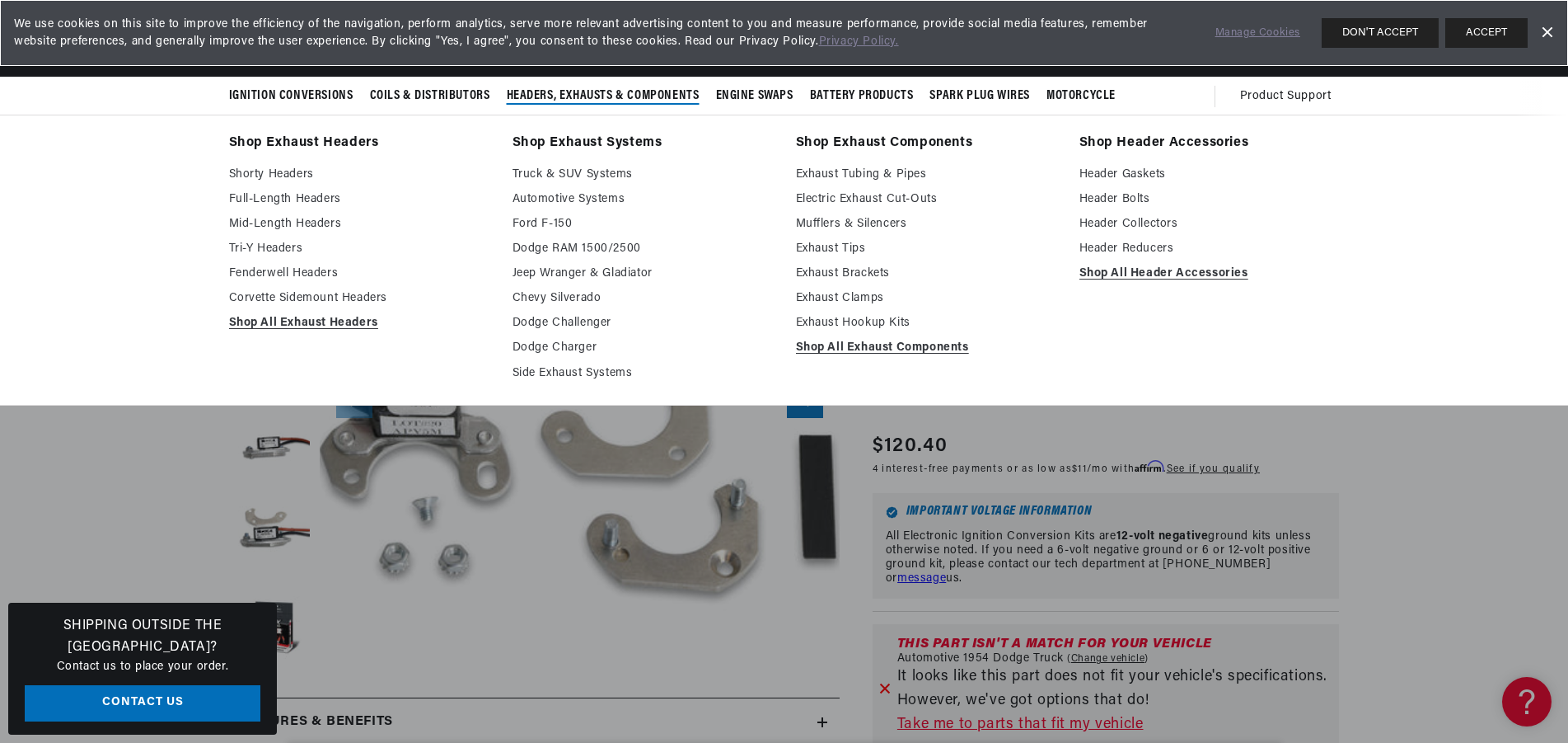
scroll to position [0, 499]
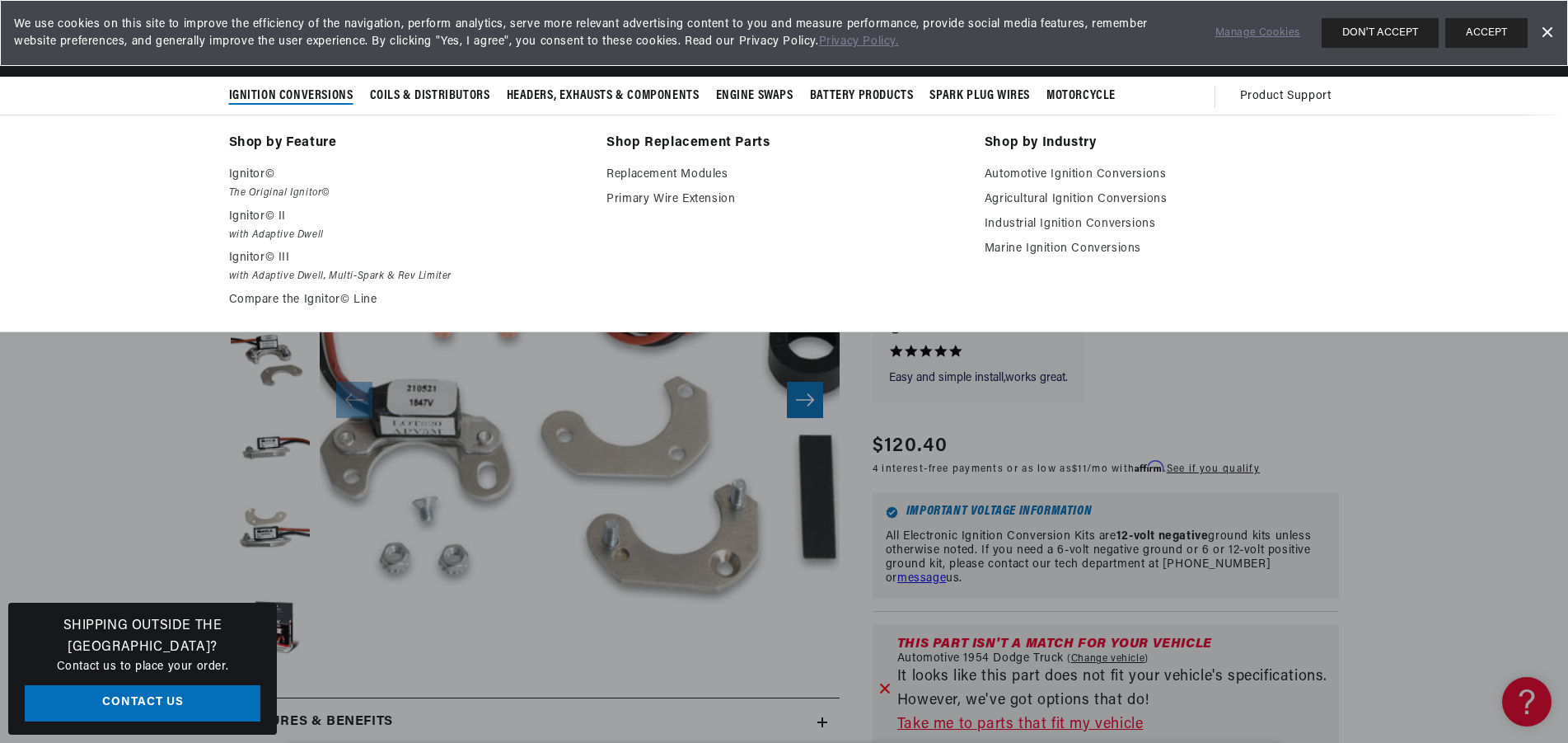
click at [294, 97] on span "Ignition Conversions" at bounding box center [291, 96] width 124 height 18
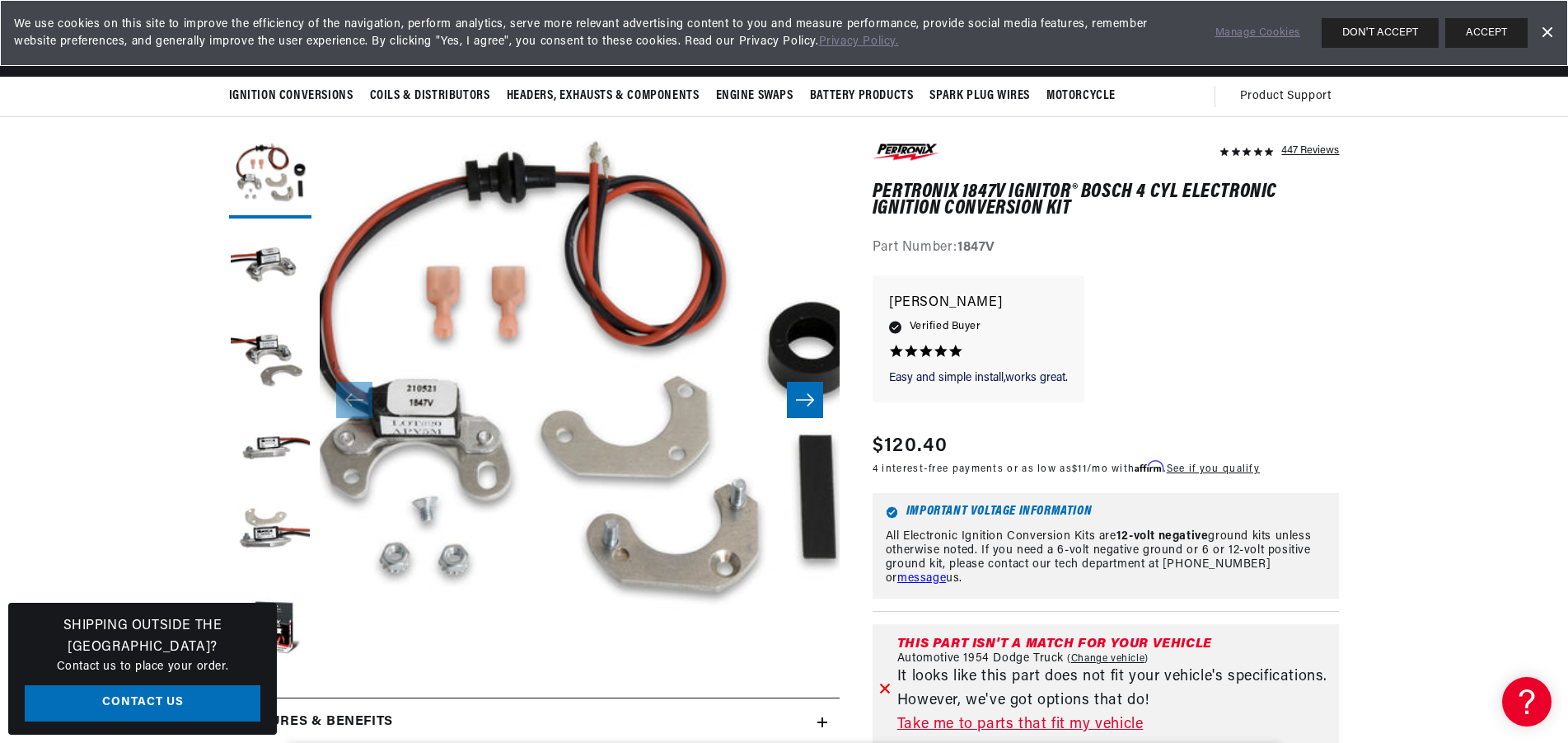
scroll to position [0, 0]
click at [1549, 36] on link "Dismiss Banner" at bounding box center [1547, 33] width 25 height 25
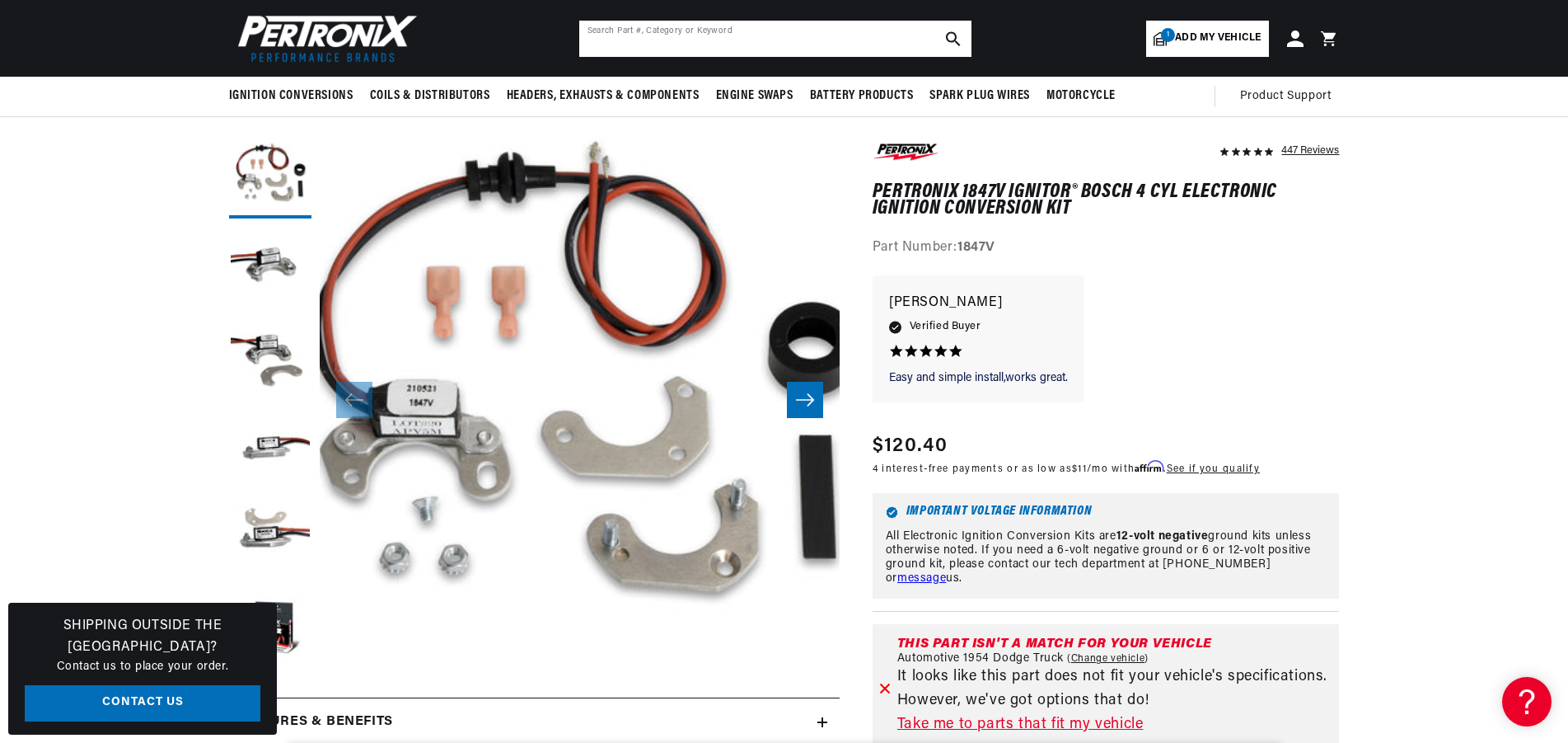
click at [811, 36] on input "text" at bounding box center [776, 38] width 393 height 36
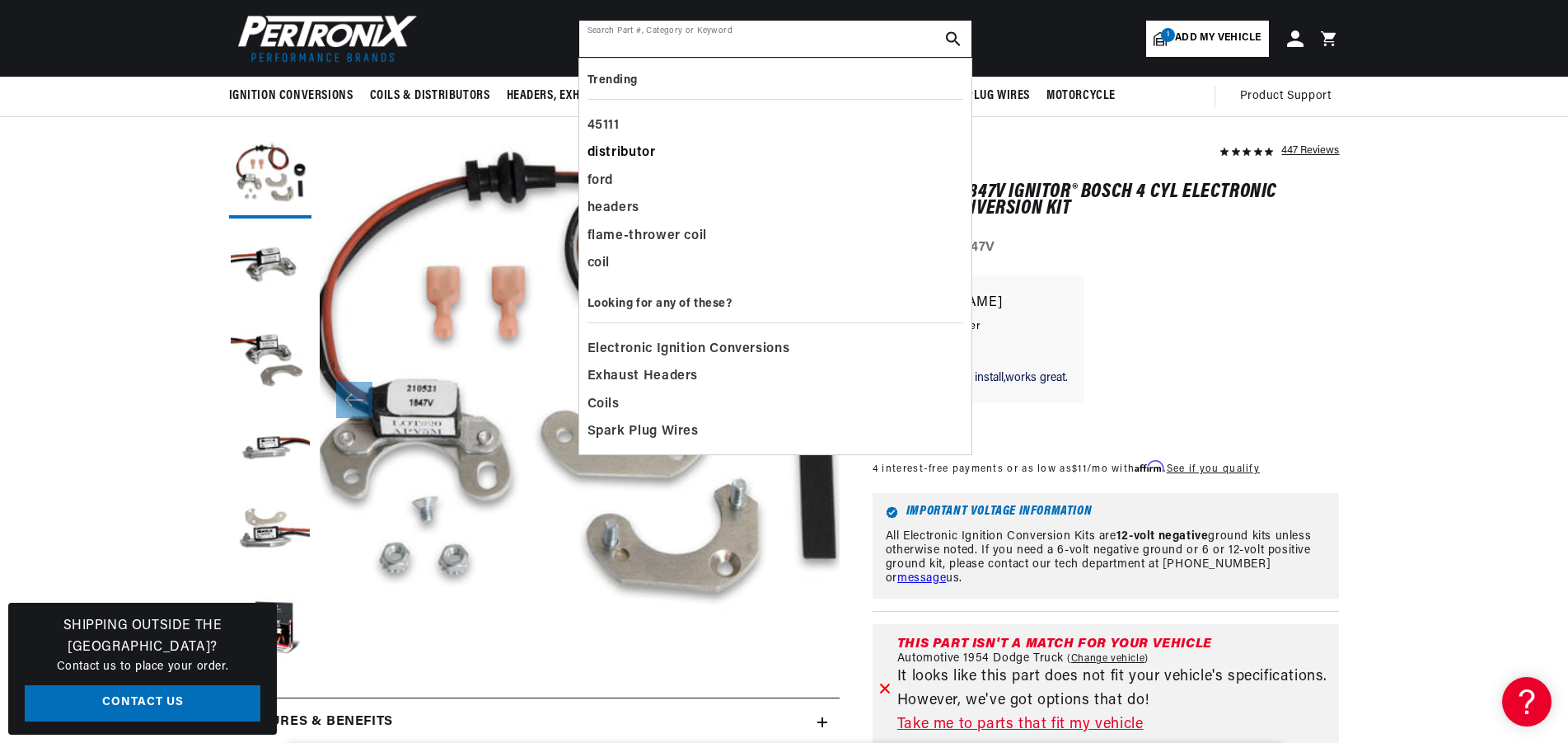
scroll to position [0, 499]
click at [709, 350] on span "Electronic Ignition Conversions" at bounding box center [689, 349] width 203 height 23
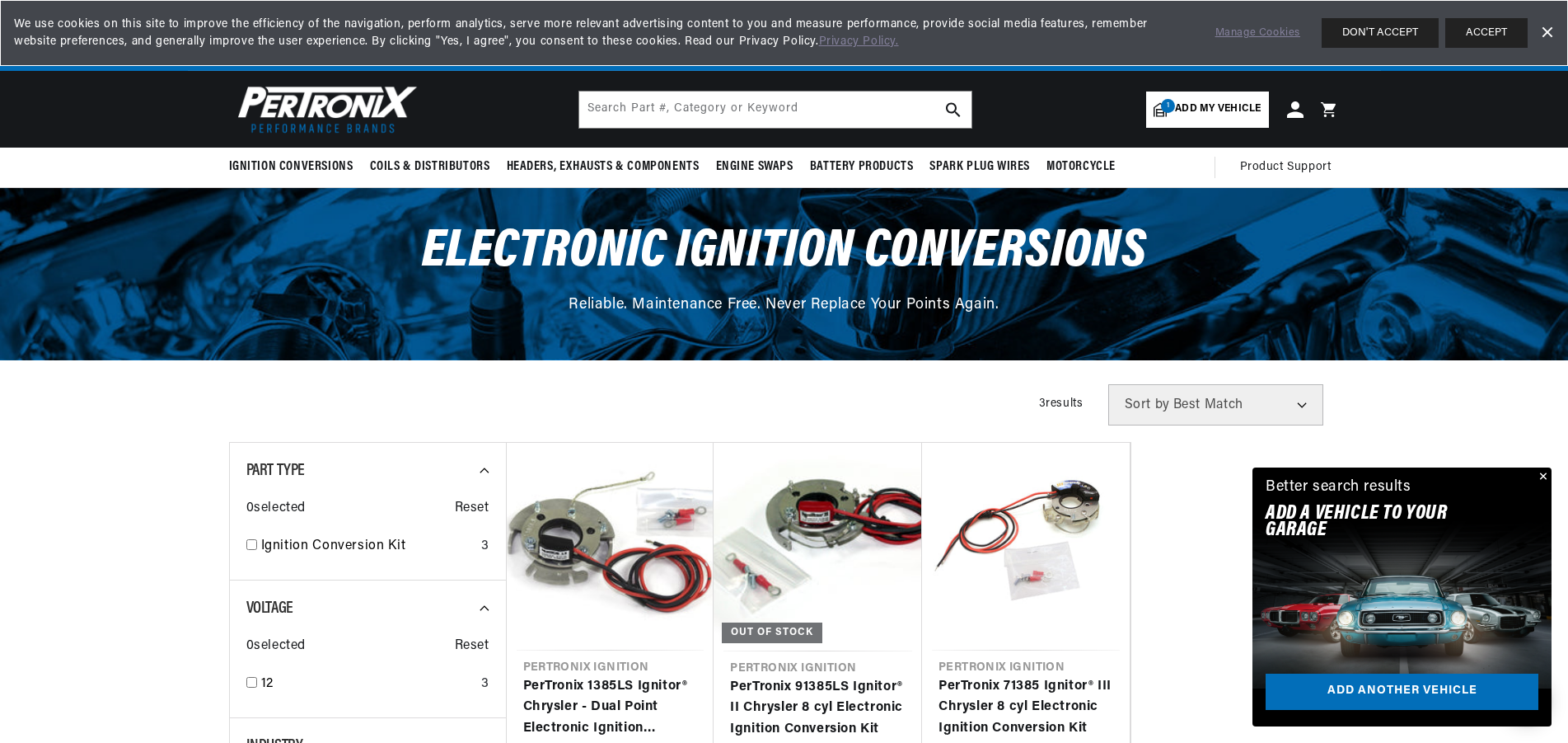
scroll to position [0, 499]
click at [1218, 106] on span "Add my vehicle" at bounding box center [1218, 109] width 86 height 16
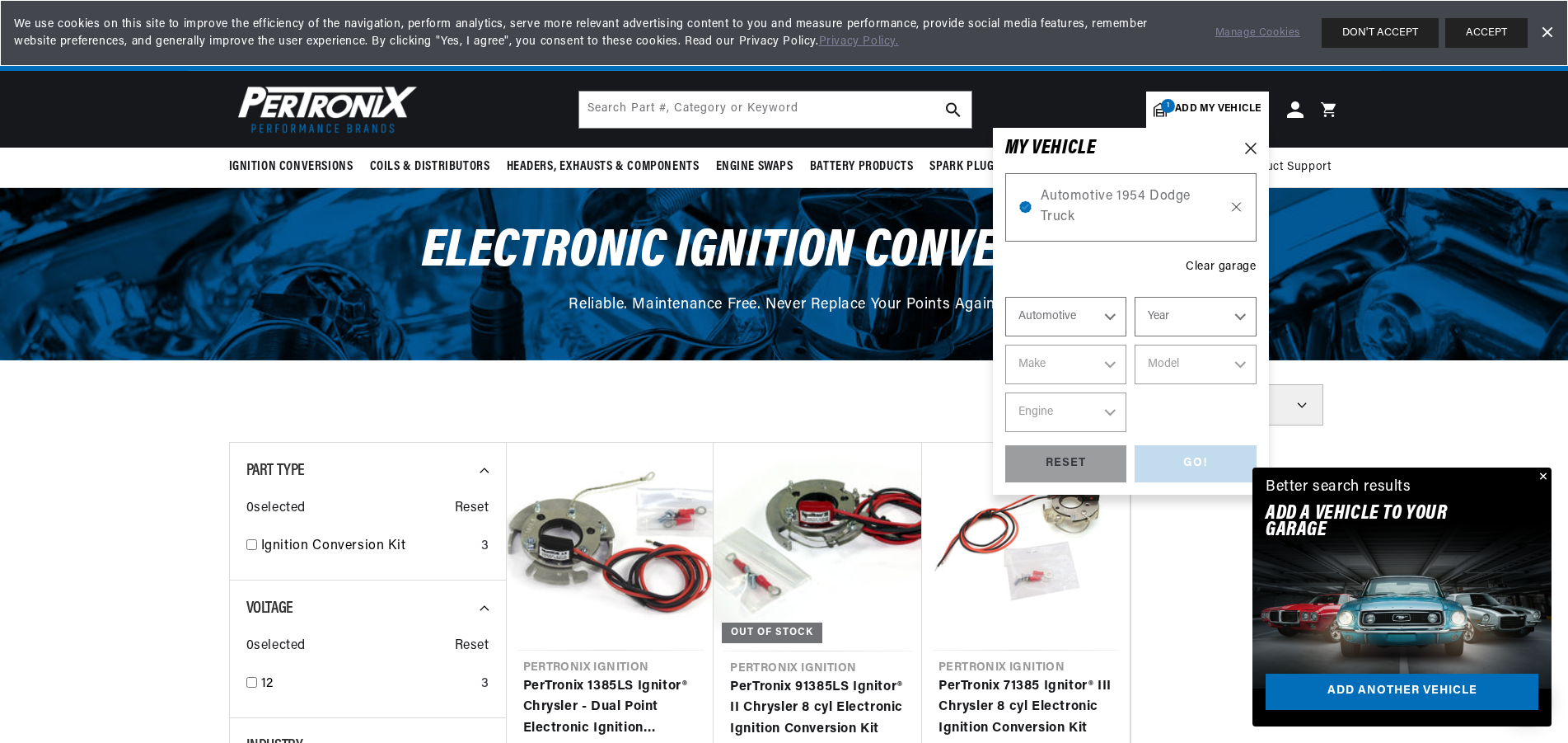
scroll to position [0, 0]
click at [1234, 208] on icon at bounding box center [1237, 206] width 14 height 13
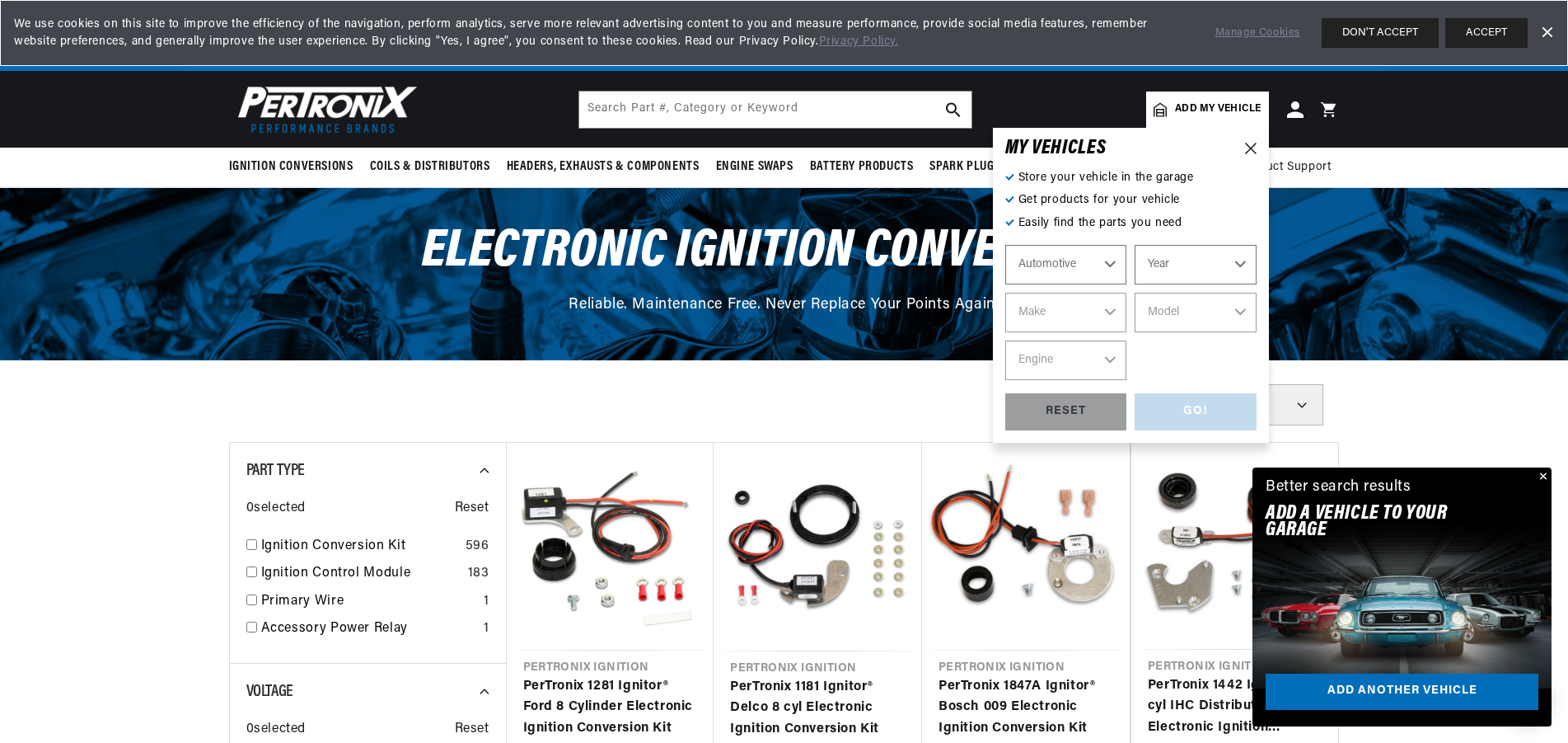
click at [1005, 244] on select "Automotive Agricultural Industrial Marine Motorcycle" at bounding box center [1066, 264] width 122 height 40
click option "Automotive" at bounding box center [0, 0] width 0 height 0
click at [1135, 244] on select "Year 2026 2025 2024 2023 2022 2021 2020 2019 2018 2017 2016 2015 2014 2013 2012…" at bounding box center [1196, 264] width 122 height 40
select select "1951"
click option "1951" at bounding box center [0, 0] width 0 height 0
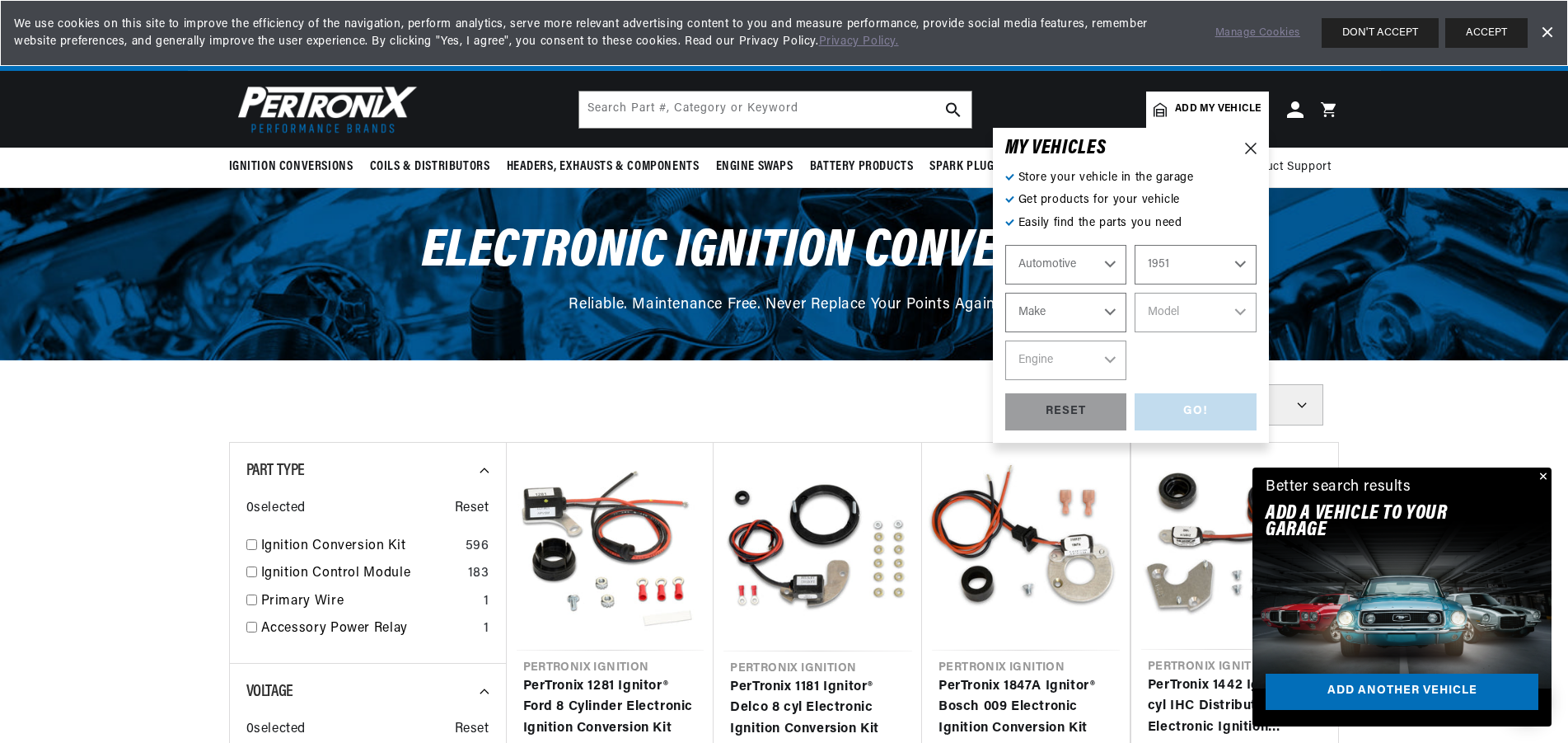
click at [1005, 293] on select "Make Aston Martin Austin Buick Cadillac Chevrolet Chrysler Citroen Crosley Ford…" at bounding box center [1066, 312] width 122 height 40
click at [1135, 244] on select "2026 2025 2024 2023 2022 2021 2020 2019 2018 2017 2016 2015 2014 2013 2012 2011…" at bounding box center [1196, 264] width 122 height 40
click option "1948" at bounding box center [0, 0] width 0 height 0
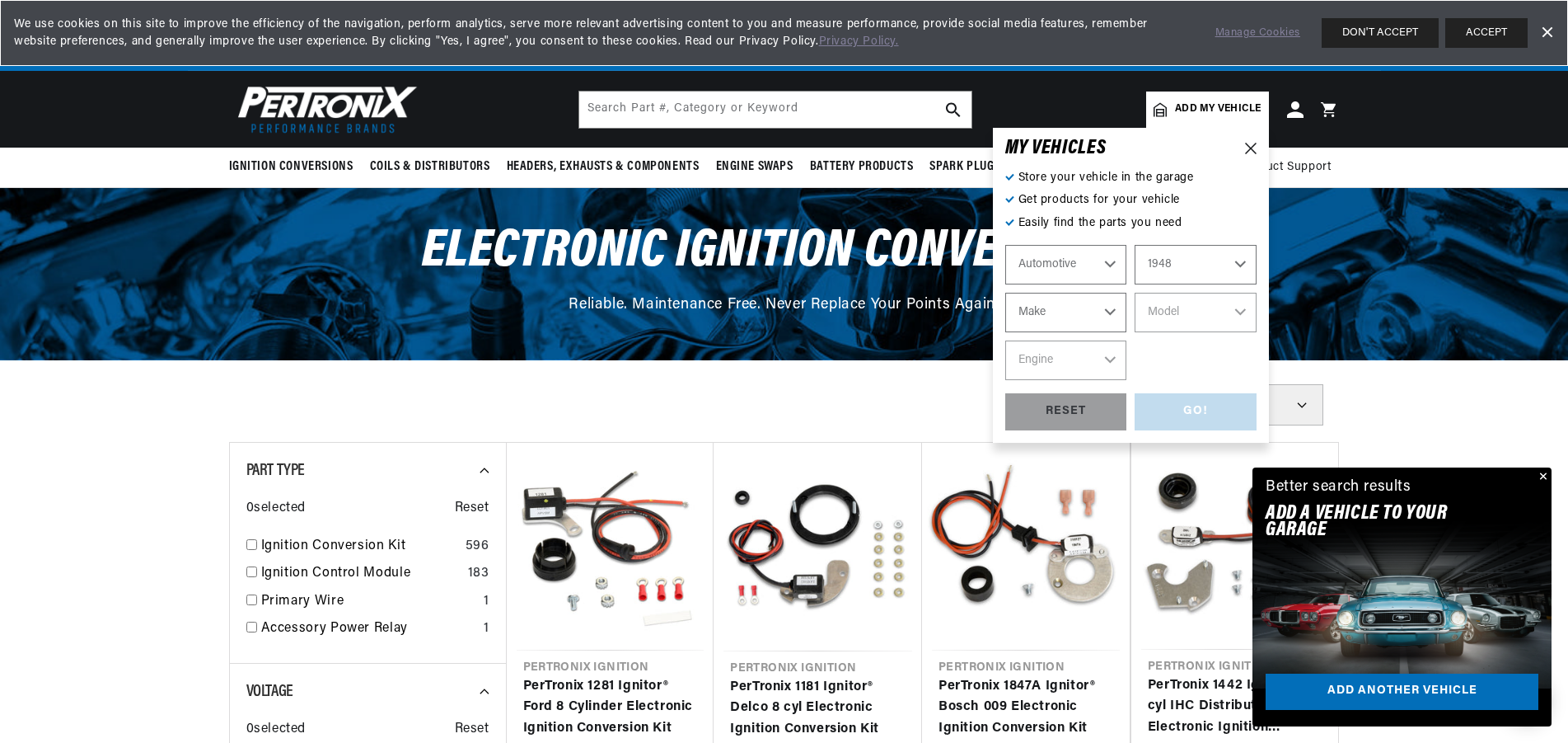
click at [1005, 293] on select "Make Austin Chevrolet Chrysler Citroen Crosley Ford Healey Hillman HRG Hudson J…" at bounding box center [1066, 312] width 122 height 40
click at [1135, 244] on select "2026 2025 2024 2023 2022 2021 2020 2019 2018 2017 2016 2015 2014 2013 2012 2011…" at bounding box center [1196, 264] width 122 height 40
click option "1952" at bounding box center [0, 0] width 0 height 0
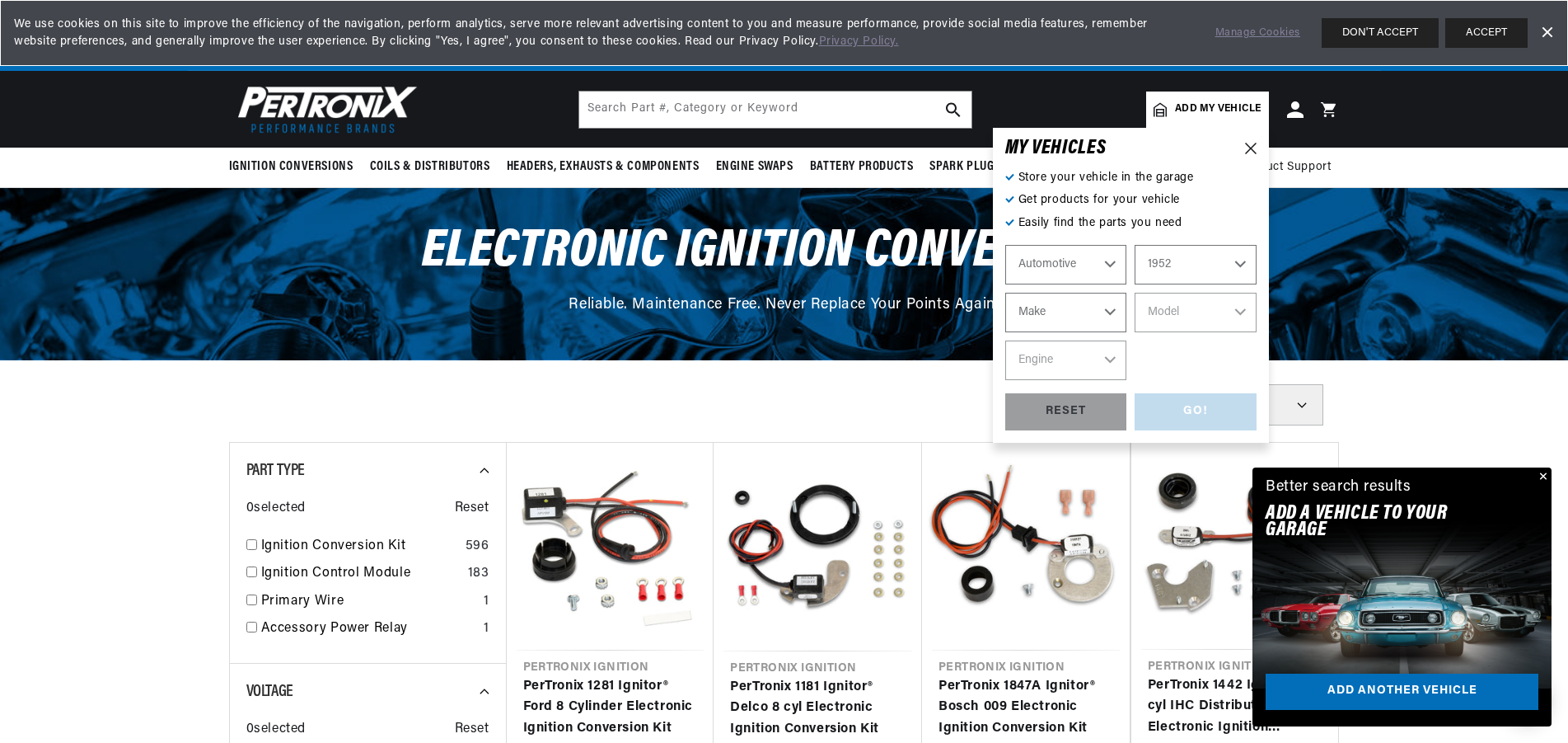
click at [1005, 293] on select "Make Aston Martin Austin Buick Cadillac Chevrolet Chrysler Citroen Crosley Ford…" at bounding box center [1066, 312] width 122 height 40
click at [1135, 244] on select "2026 2025 2024 2023 2022 2021 2020 2019 2018 2017 2016 2015 2014 2013 2012 2011…" at bounding box center [1196, 264] width 122 height 40
click option "1953" at bounding box center [0, 0] width 0 height 0
select select "1953"
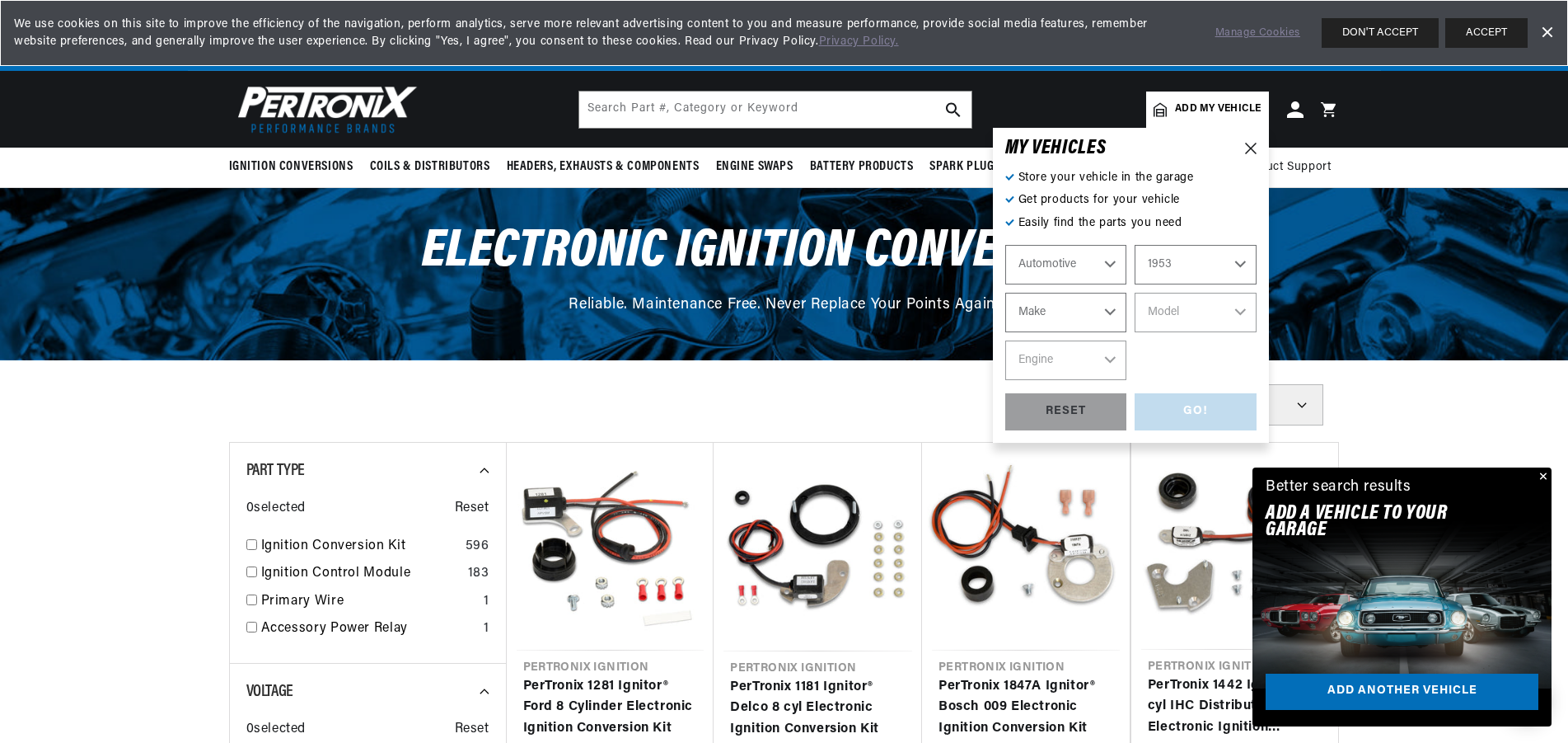
click at [1005, 293] on select "Make Aston Martin Austin Austin Healey Buick Cadillac Chevrolet Chrysler Dodge …" at bounding box center [1066, 312] width 122 height 40
select select "Dodge"
click option "Dodge" at bounding box center [0, 0] width 0 height 0
select select "Dodge"
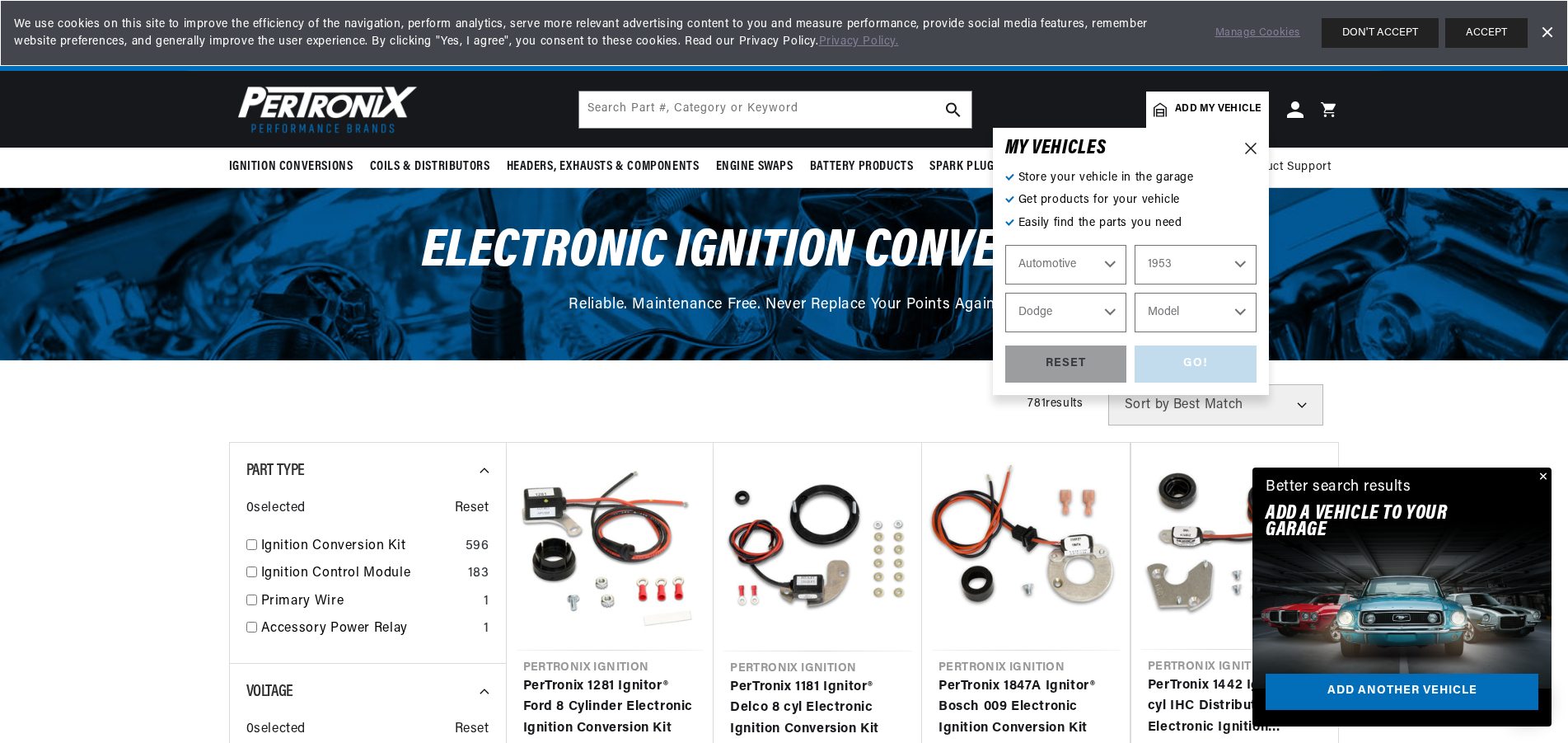
scroll to position [0, 499]
click at [1135, 293] on select "Model Coronet Meadowbrook Truck" at bounding box center [1196, 312] width 122 height 40
select select "Coronet"
click option "Coronet" at bounding box center [0, 0] width 0 height 0
select select "Coronet"
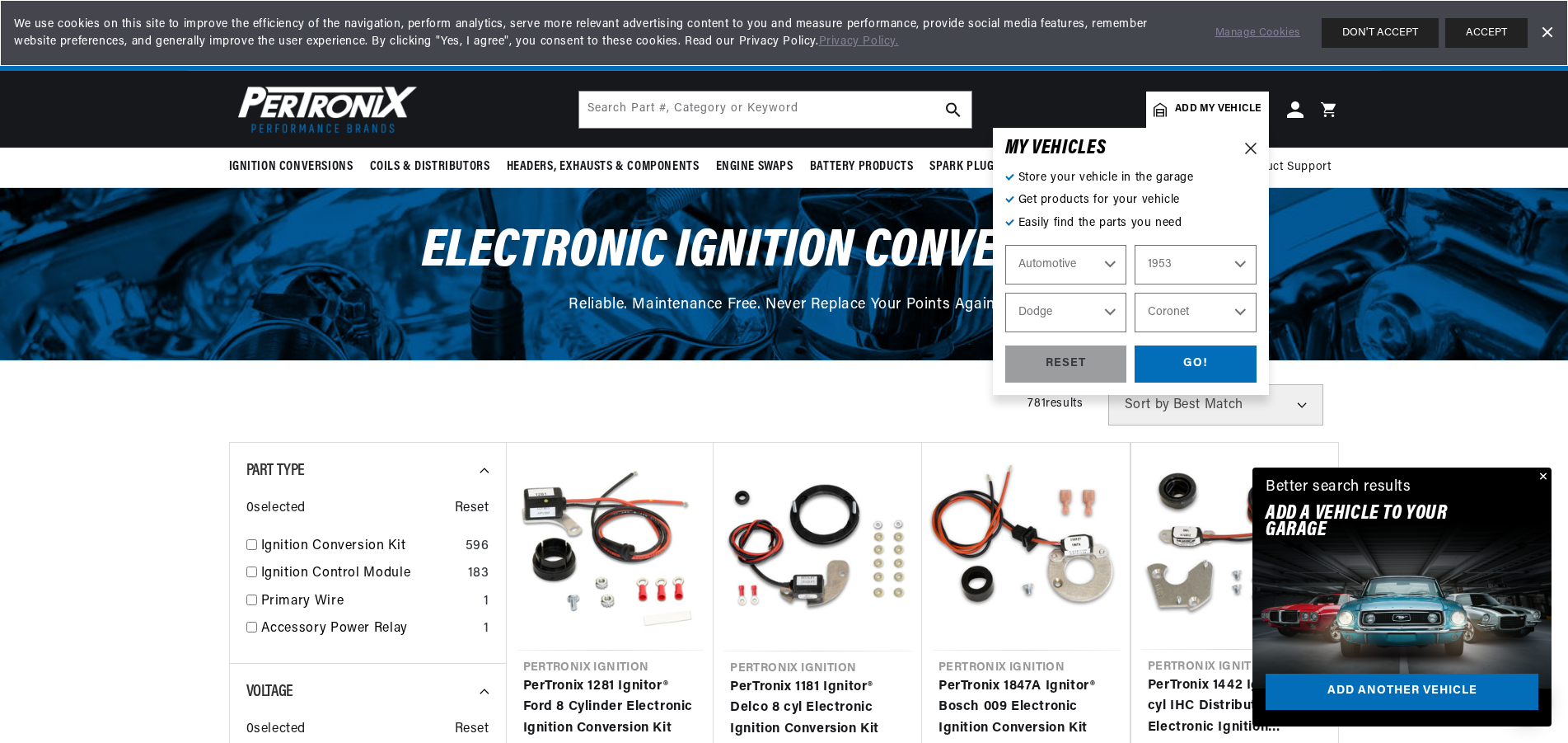
scroll to position [0, 0]
click at [1192, 358] on div "GO!" at bounding box center [1196, 364] width 122 height 37
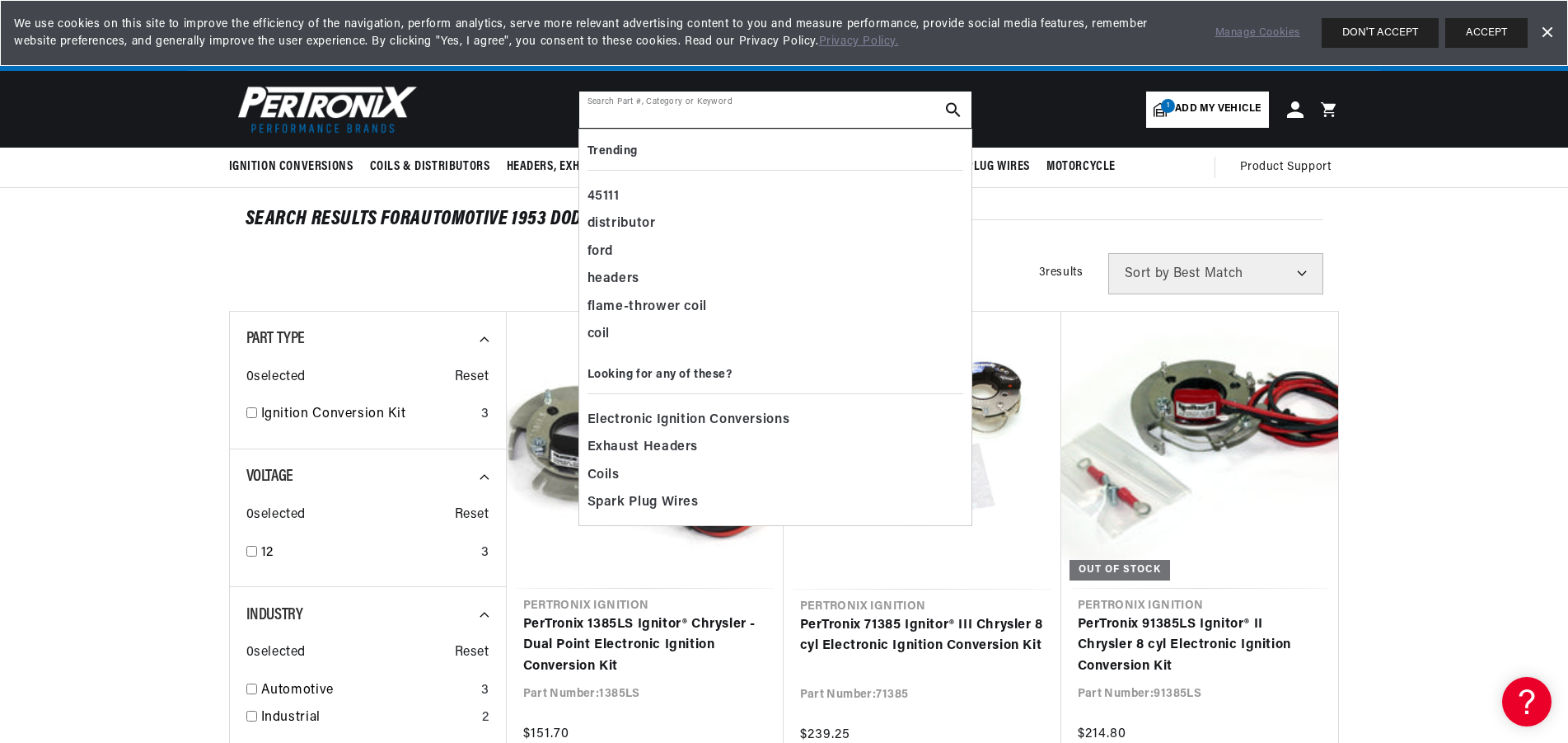
click at [844, 111] on input "text" at bounding box center [776, 109] width 393 height 36
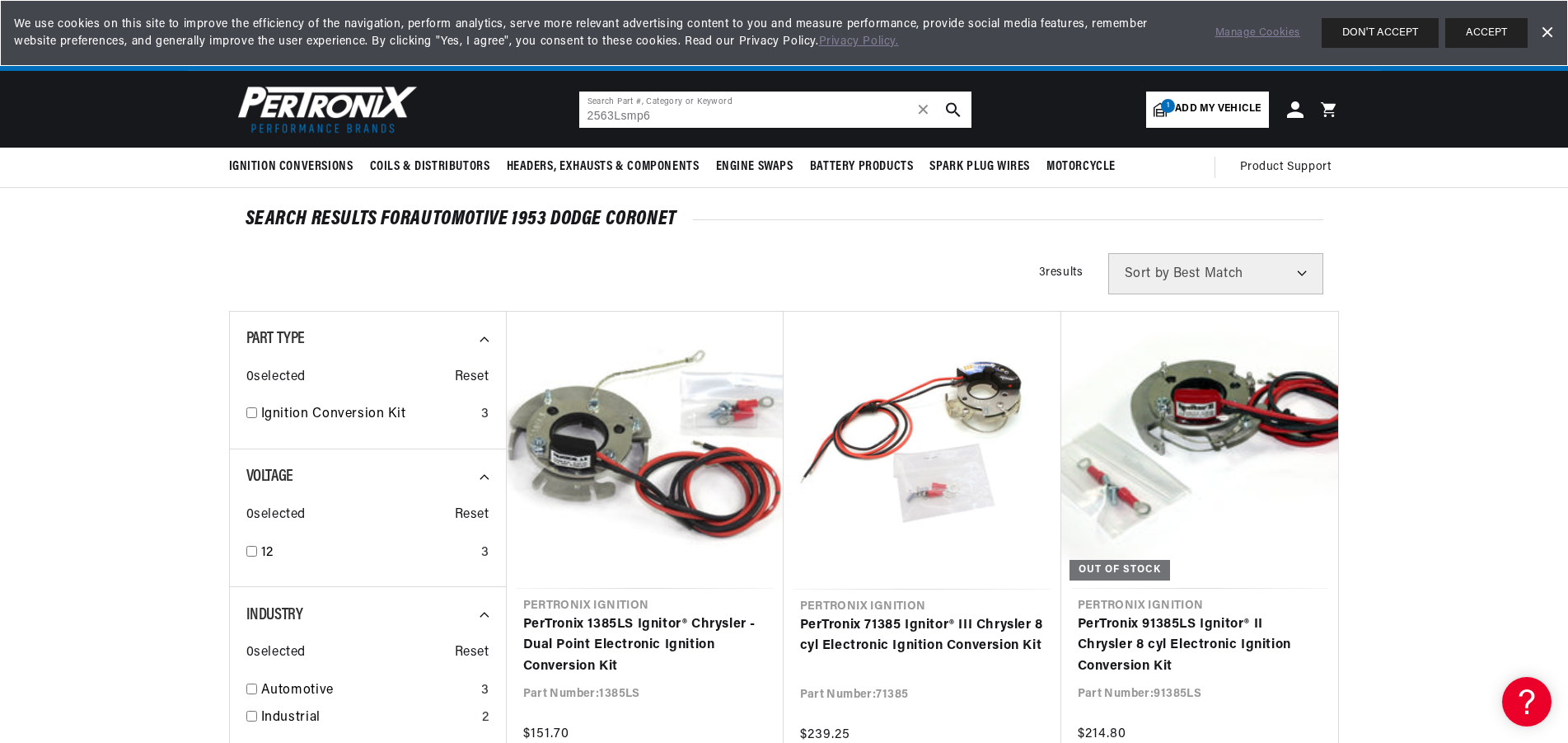
type input "2563Lsmp6"
click at [946, 106] on icon "search button" at bounding box center [953, 109] width 15 height 15
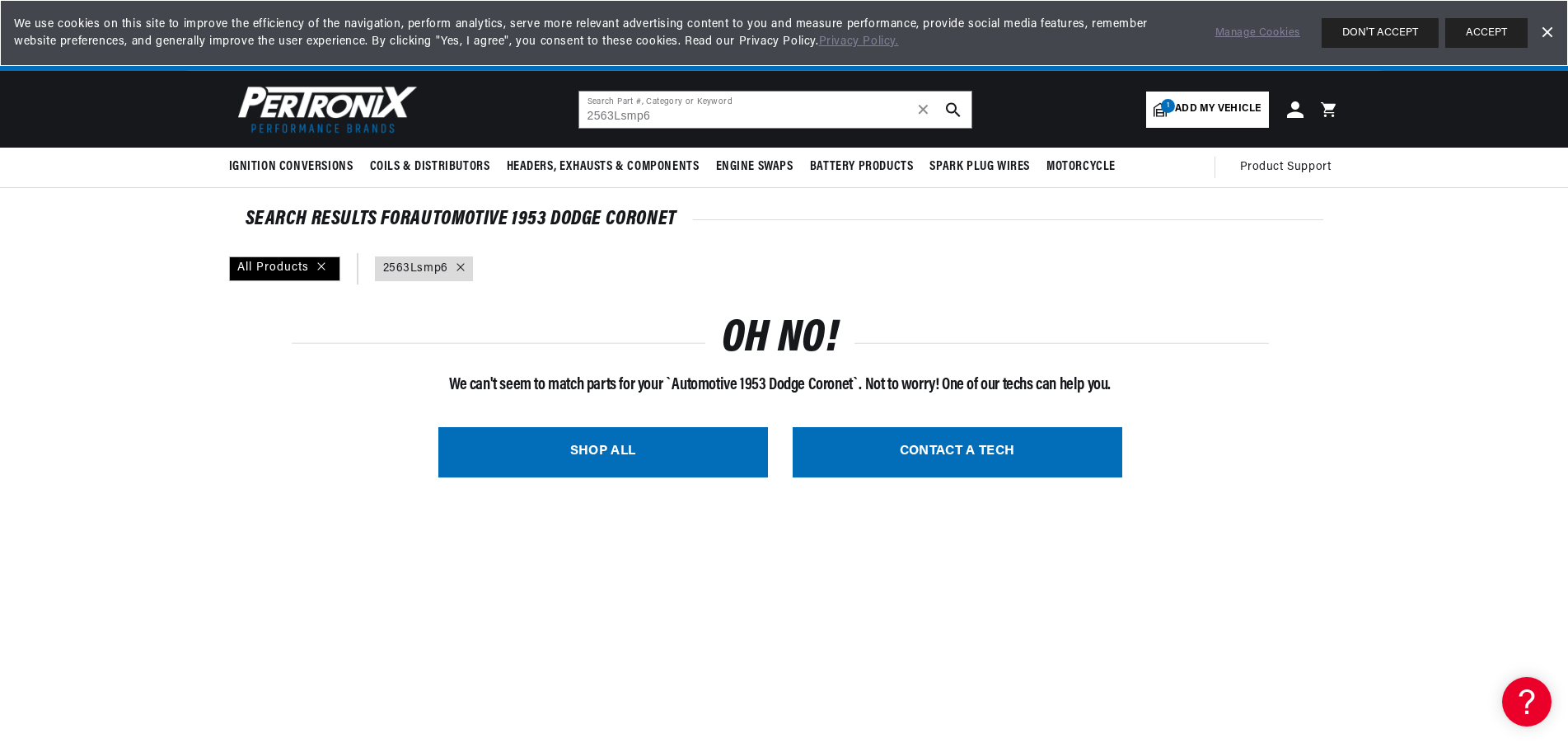
scroll to position [0, 499]
click at [997, 443] on link "CONTACT A TECH" at bounding box center [958, 452] width 330 height 50
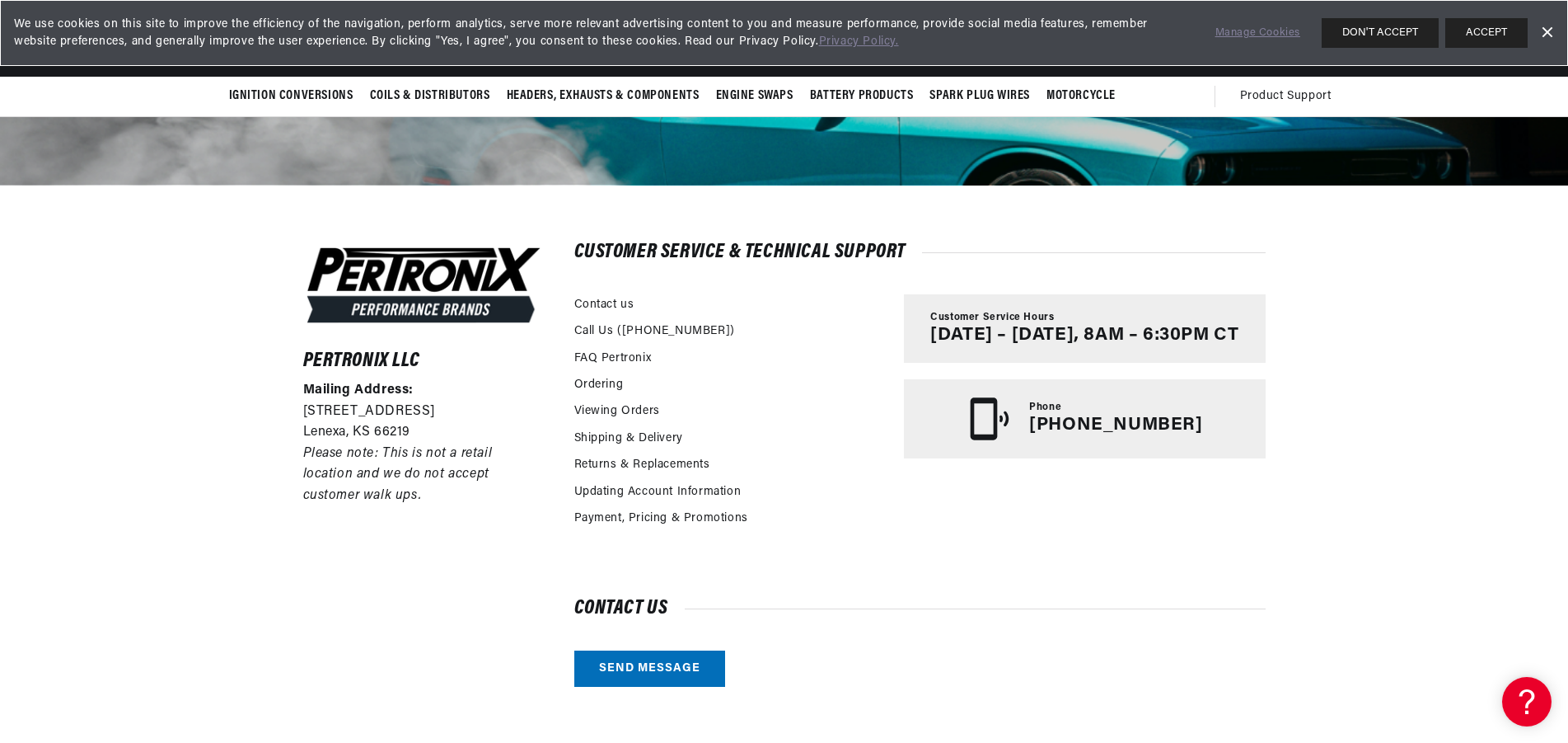
scroll to position [0, 499]
click at [752, 484] on div "Updating Account Information" at bounding box center [731, 494] width 314 height 26
